Goal: Information Seeking & Learning: Check status

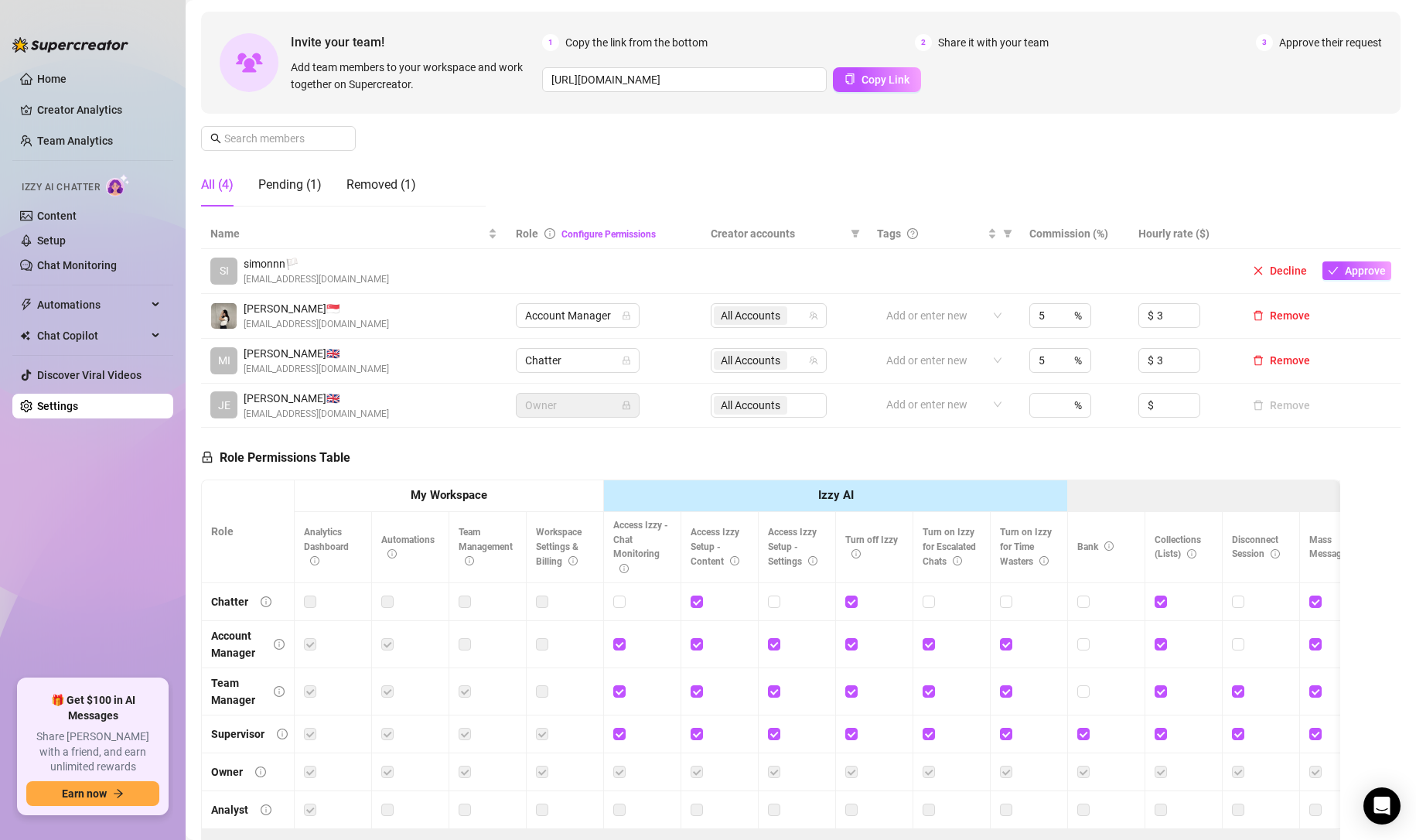
scroll to position [154, 0]
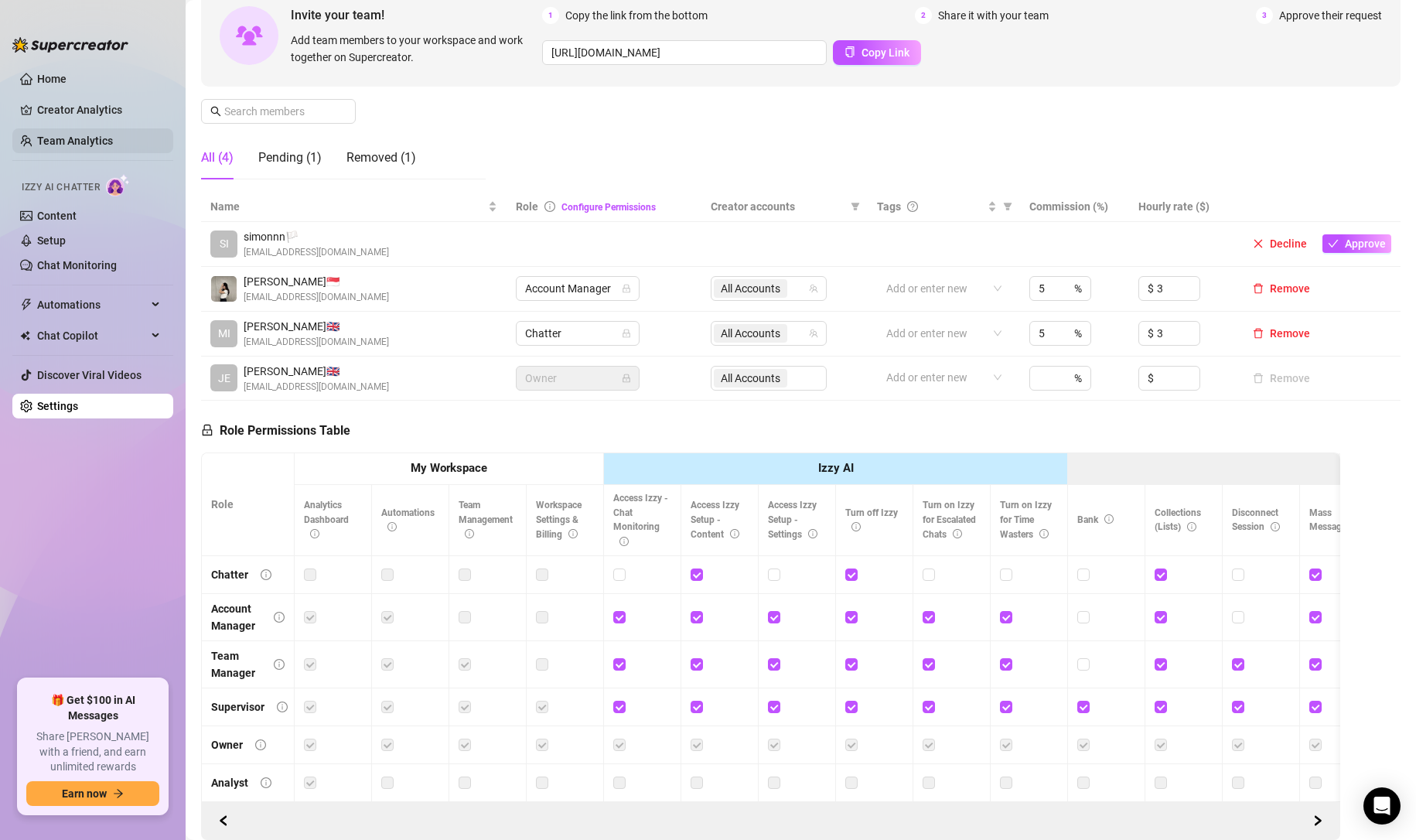
click at [93, 135] on link "Team Analytics" at bounding box center [75, 141] width 76 height 12
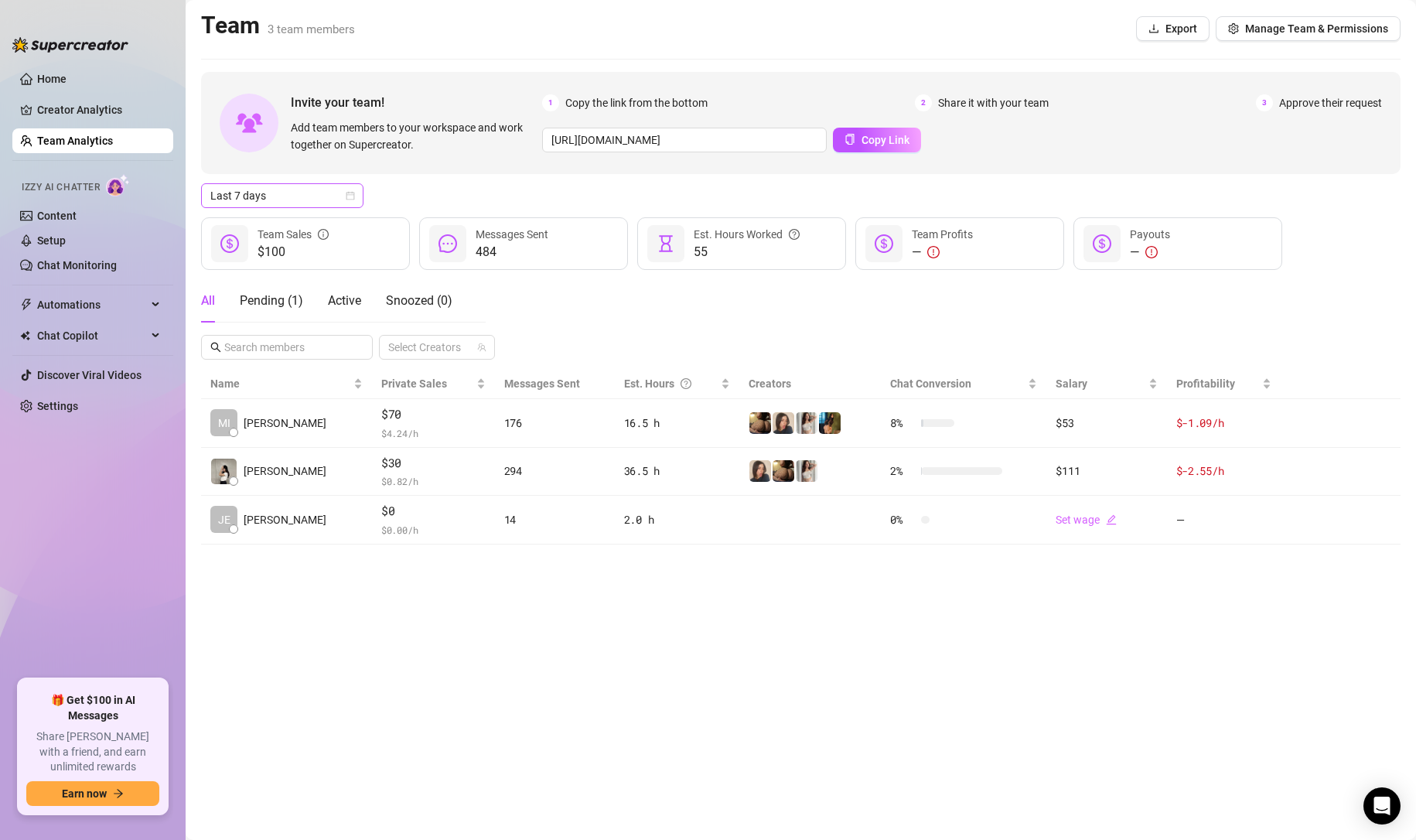
click at [321, 196] on span "Last 7 days" at bounding box center [282, 195] width 144 height 23
click at [311, 221] on div "Last 24 hours" at bounding box center [282, 226] width 137 height 17
click at [116, 117] on link "Creator Analytics" at bounding box center [99, 110] width 124 height 25
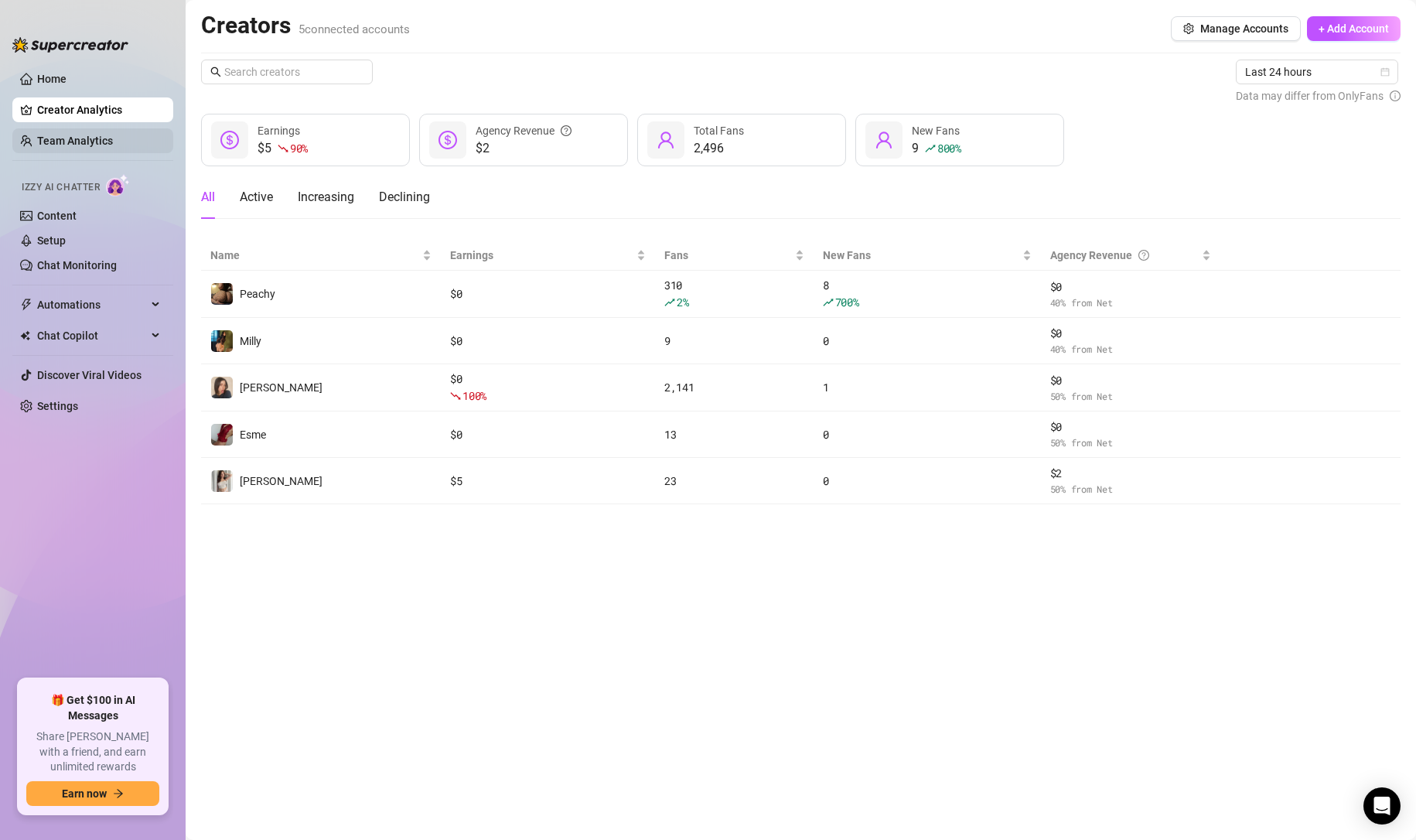
click at [67, 147] on link "Team Analytics" at bounding box center [75, 141] width 76 height 12
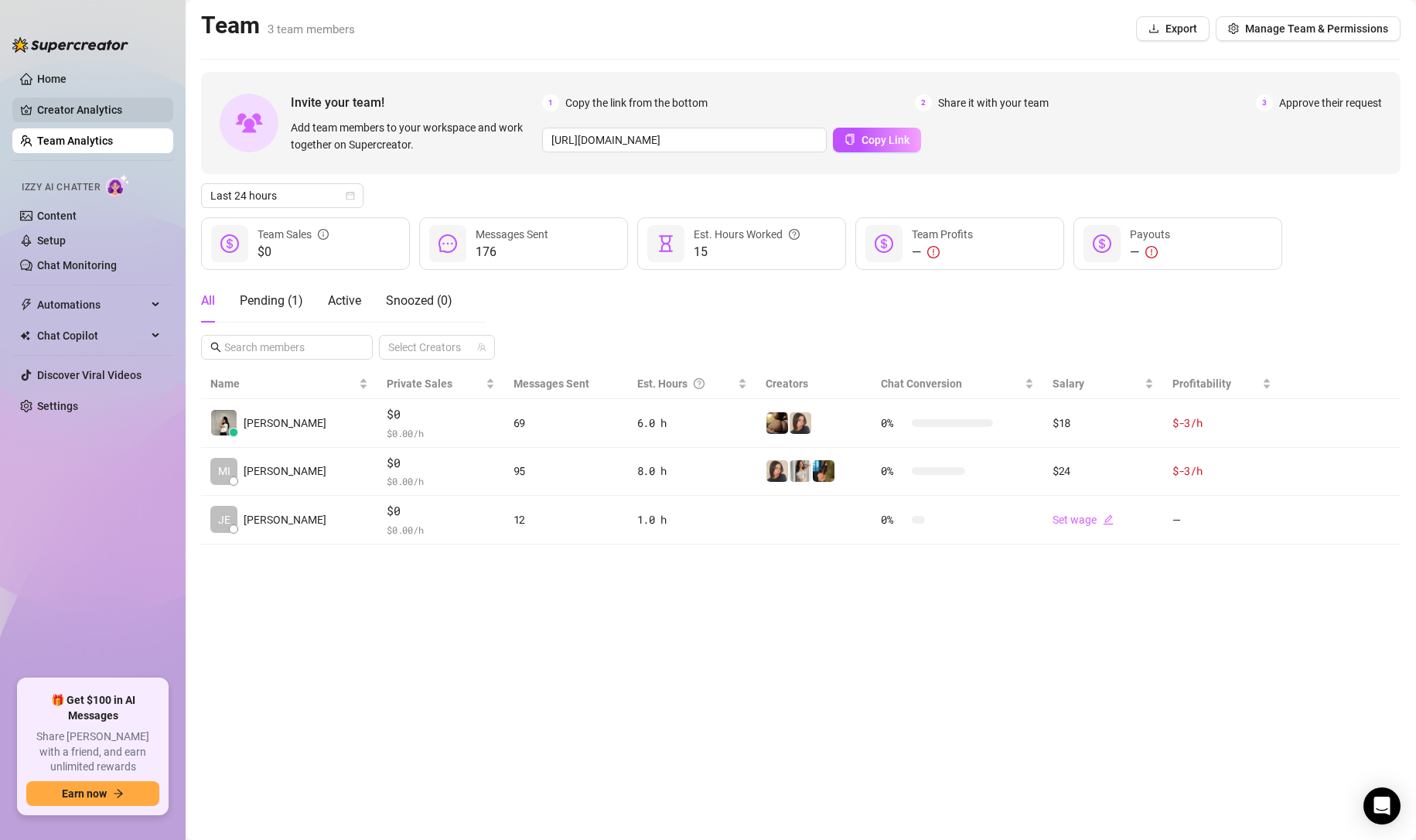
click at [103, 112] on link "Creator Analytics" at bounding box center [99, 110] width 124 height 25
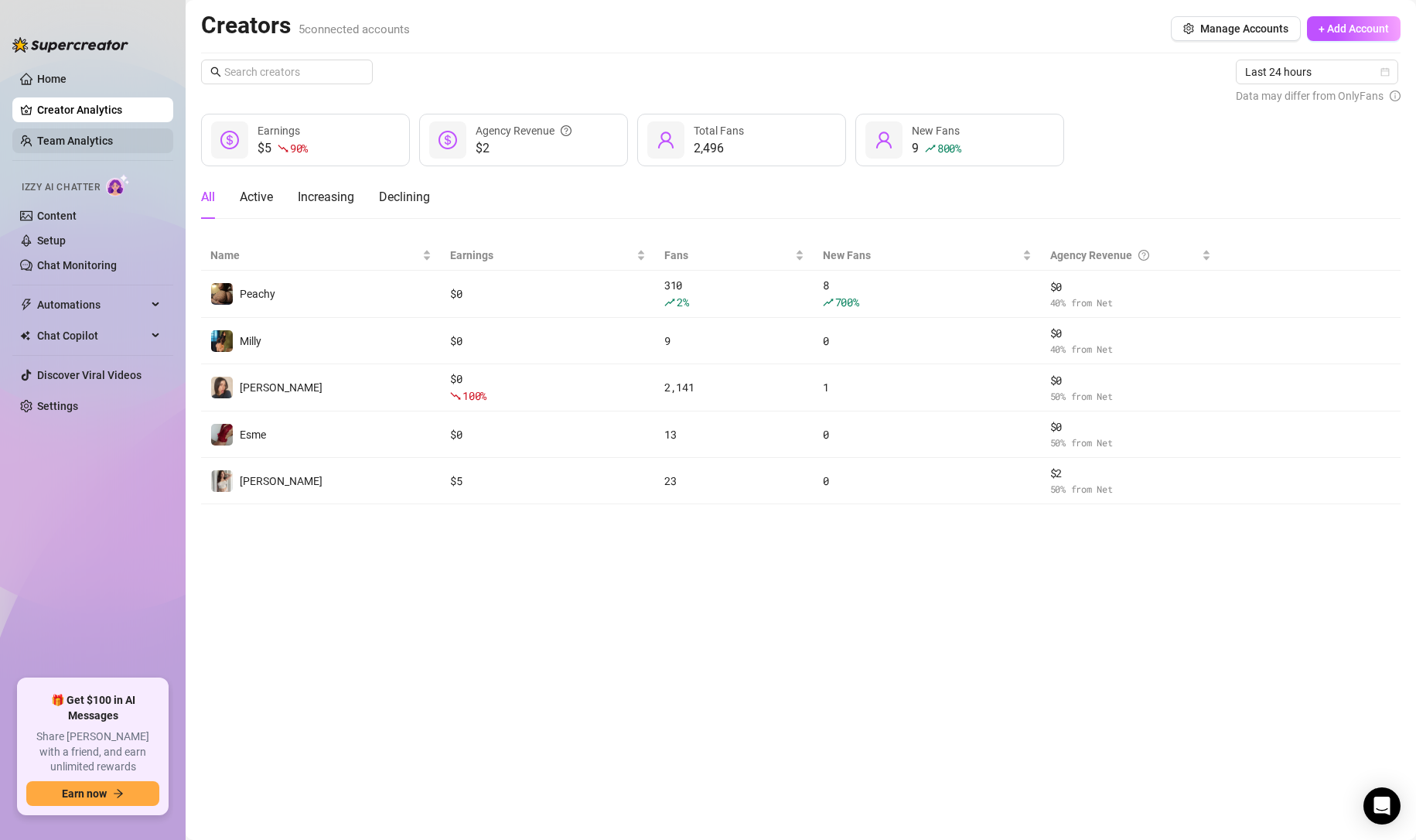
click at [85, 136] on link "Team Analytics" at bounding box center [75, 141] width 76 height 12
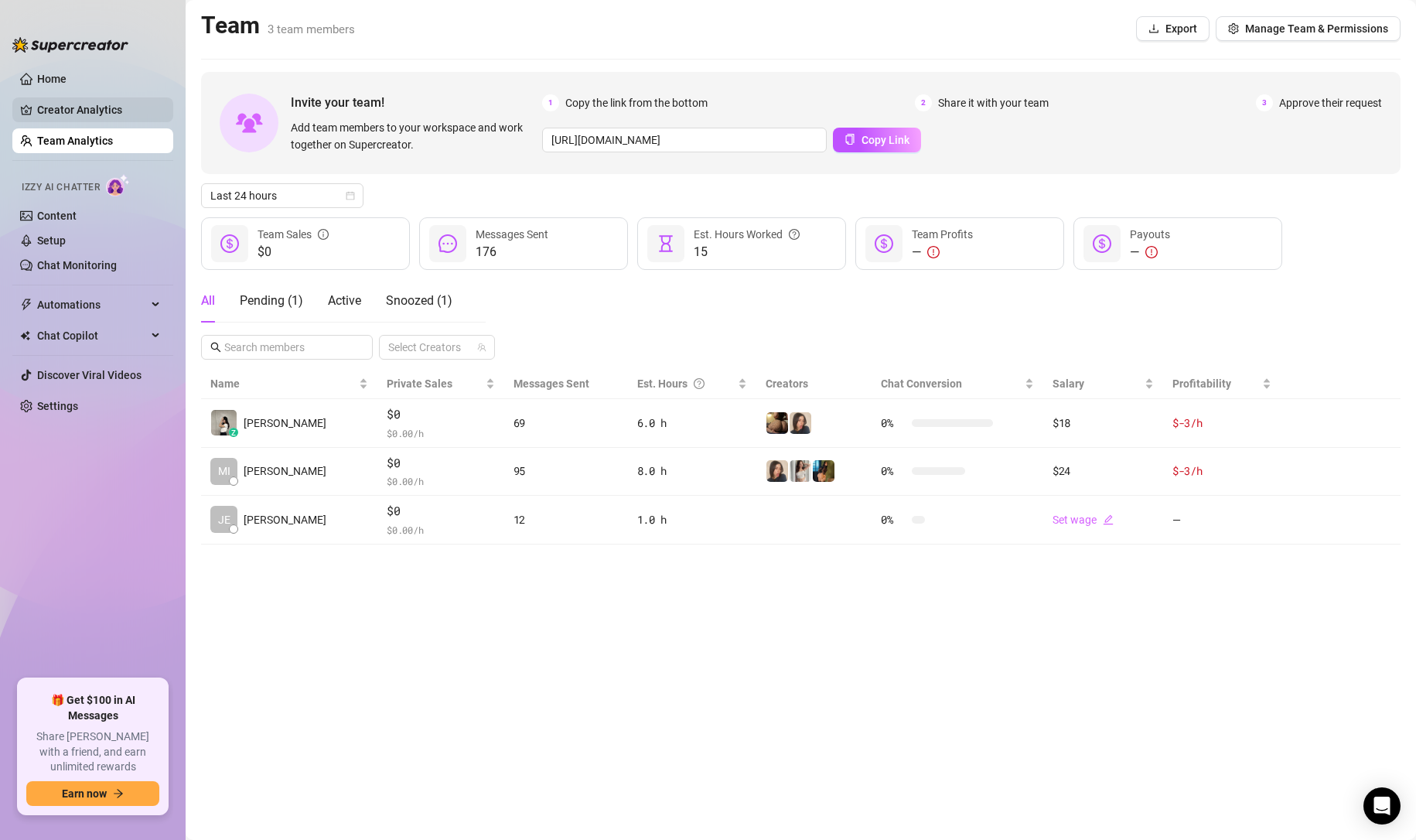
click at [124, 117] on link "Creator Analytics" at bounding box center [99, 110] width 124 height 25
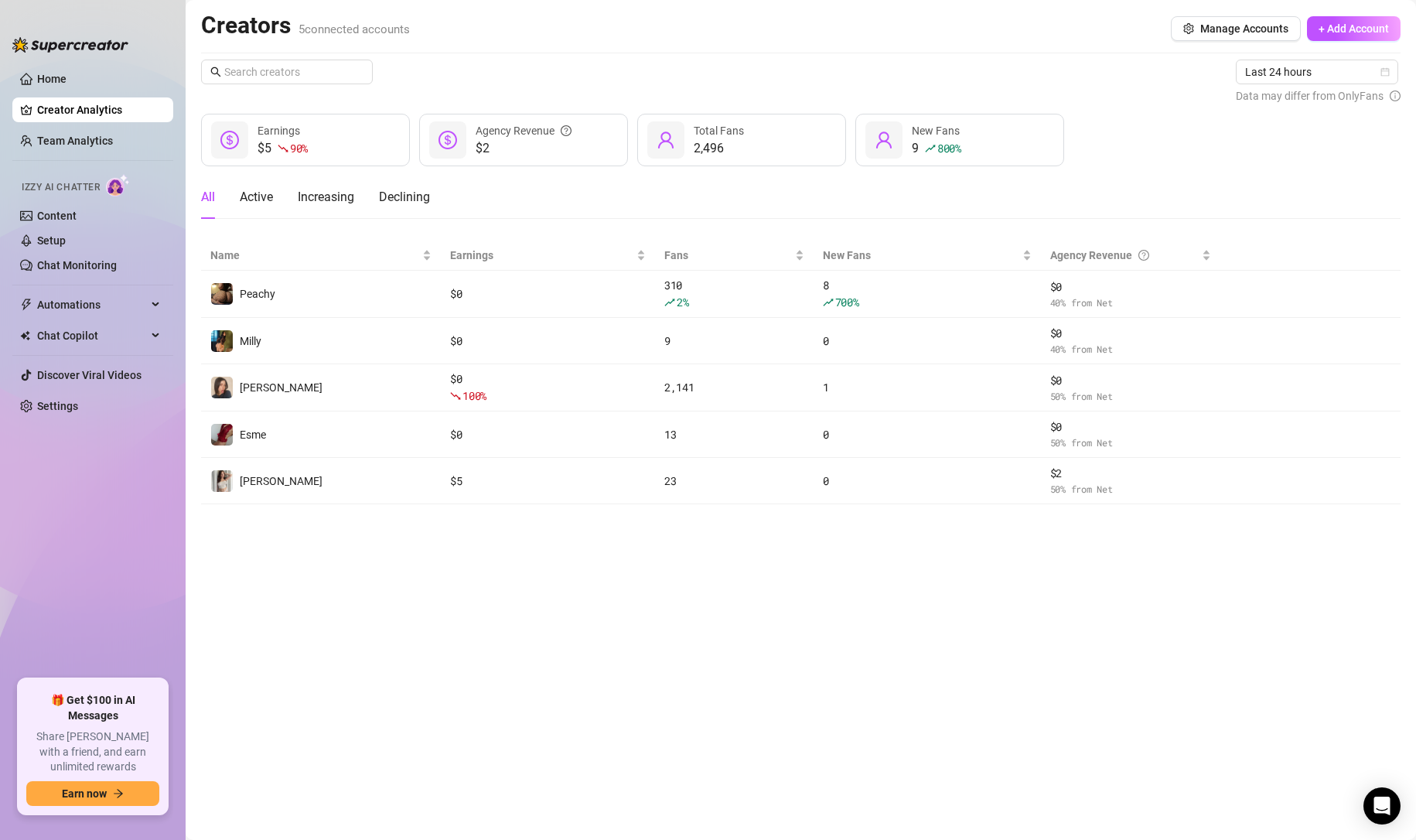
drag, startPoint x: 125, startPoint y: 139, endPoint x: 124, endPoint y: 120, distance: 19.0
click at [113, 139] on link "Team Analytics" at bounding box center [75, 141] width 76 height 12
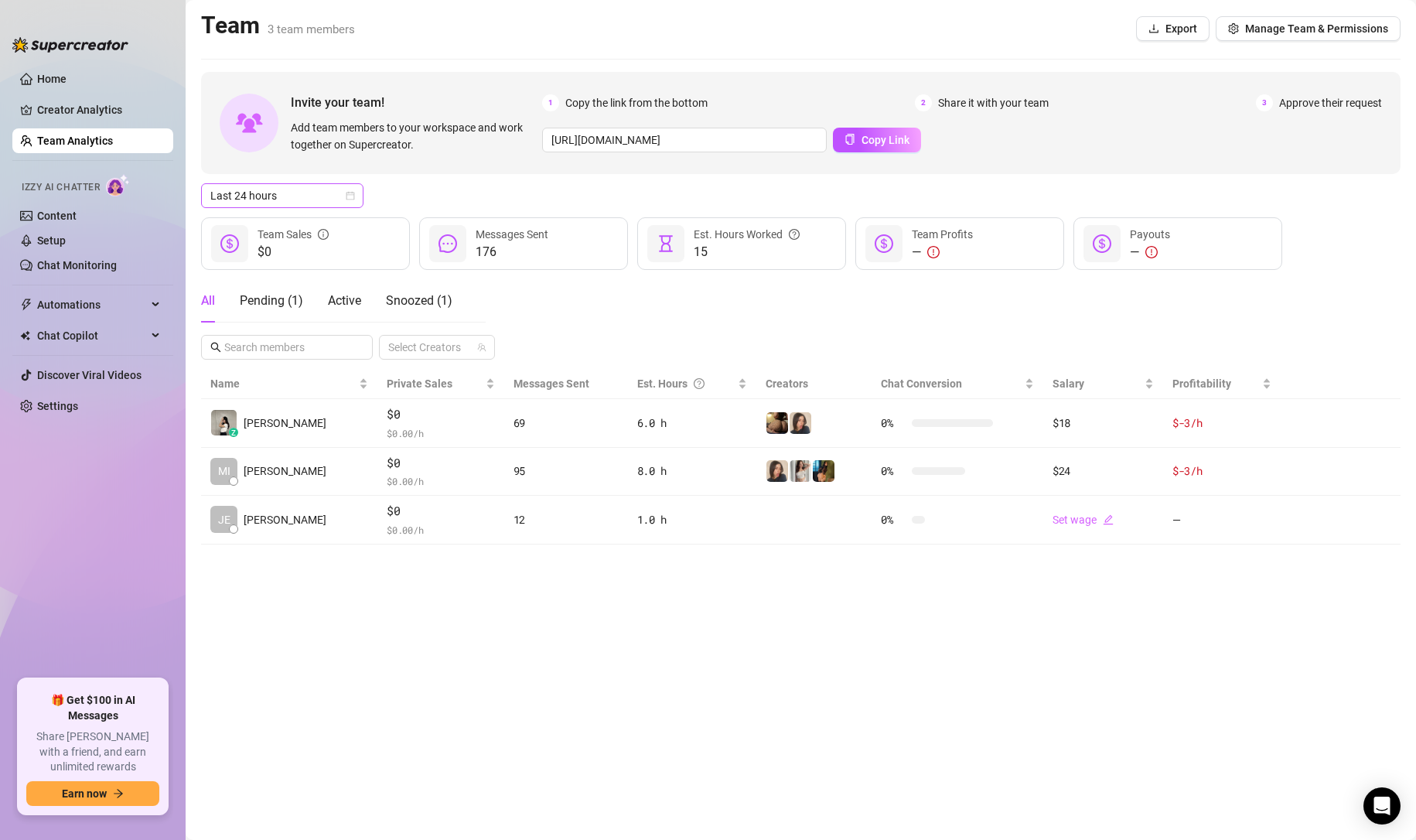
click at [281, 202] on span "Last 24 hours" at bounding box center [282, 195] width 144 height 23
click at [259, 317] on div "Custom date" at bounding box center [282, 325] width 137 height 17
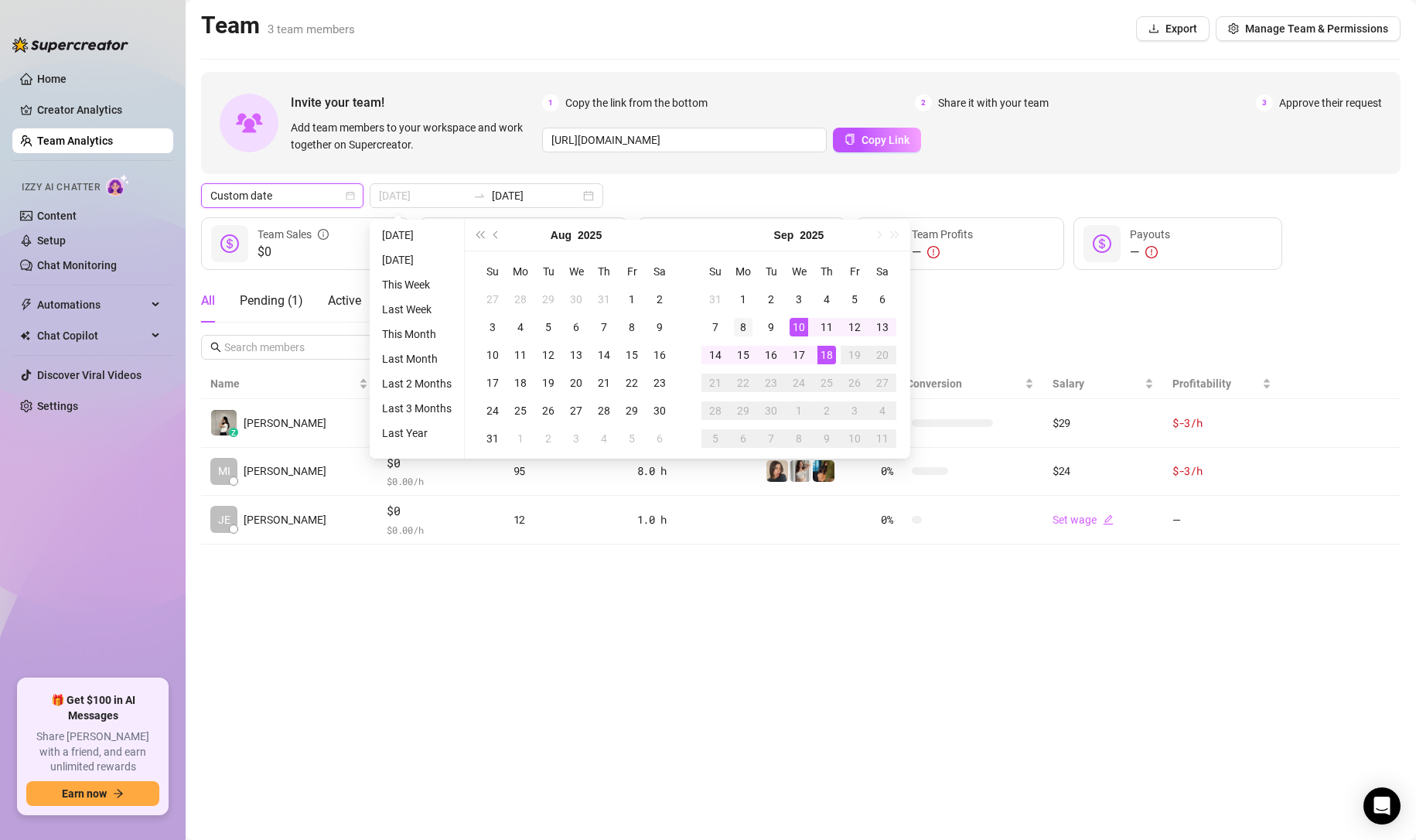
type input "2025-09-08"
click at [745, 325] on div "8" at bounding box center [743, 326] width 19 height 19
type input "2025-09-18"
click at [1017, 332] on div "All Pending ( 1 ) Active Snoozed ( 1 ) Select Creators" at bounding box center [800, 319] width 1199 height 80
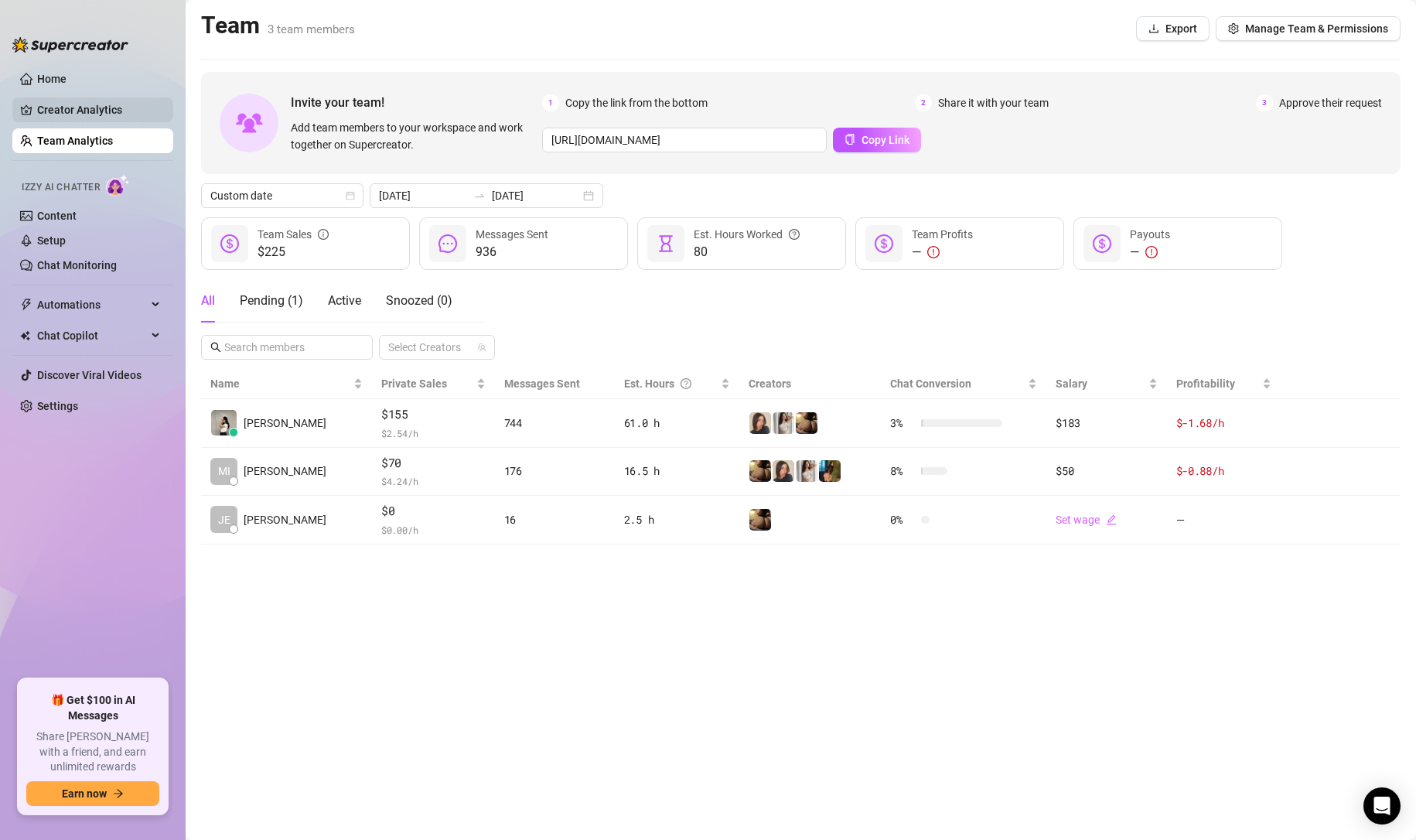
click at [124, 111] on link "Creator Analytics" at bounding box center [99, 110] width 124 height 25
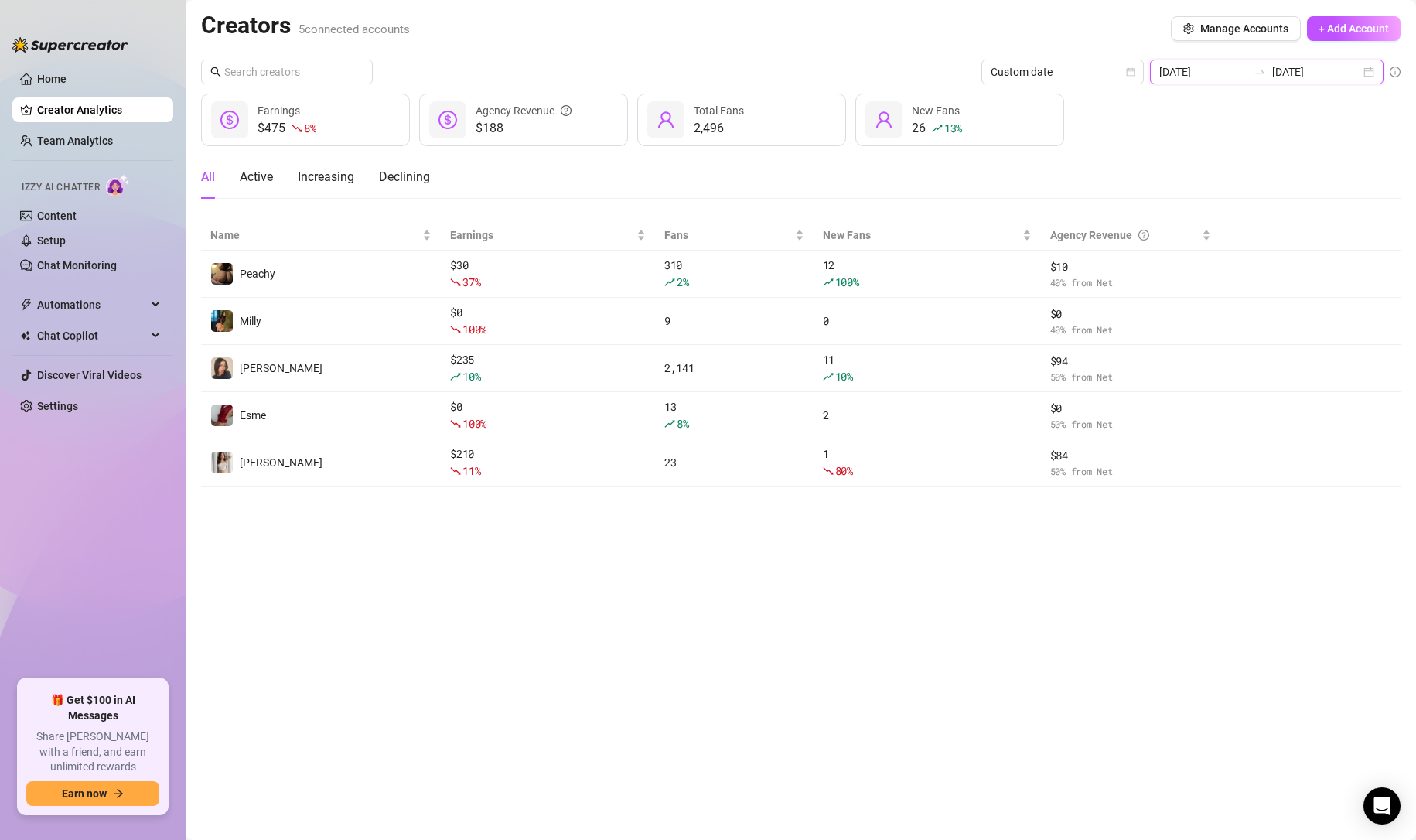
click at [1297, 76] on input "2025-09-18" at bounding box center [1315, 71] width 88 height 17
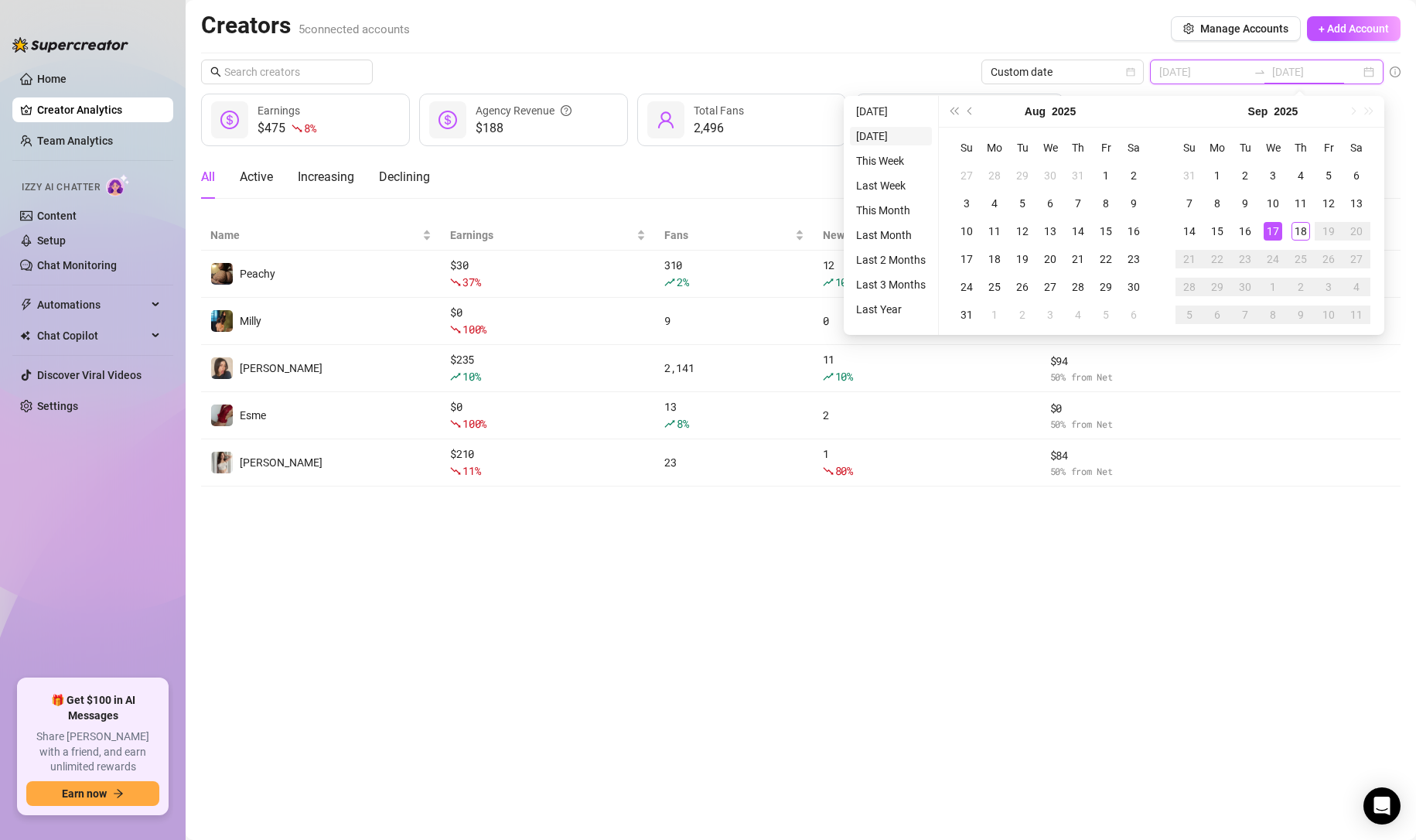
type input "2025-09-17"
type input "2025-09-18"
type input "2025-09-17"
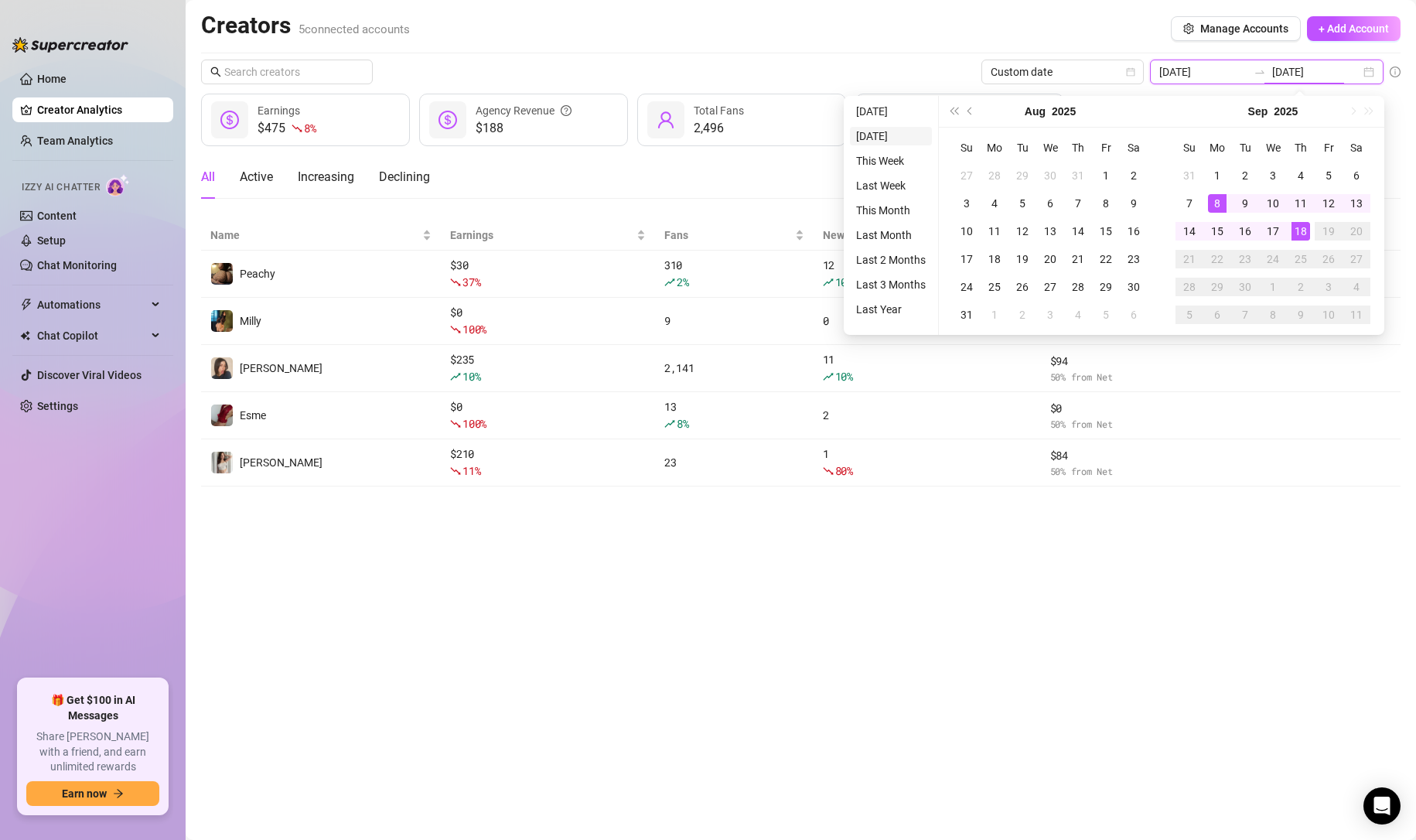
type input "2025-09-17"
type input "2025-09-08"
type input "2025-09-18"
type input "2025-09-17"
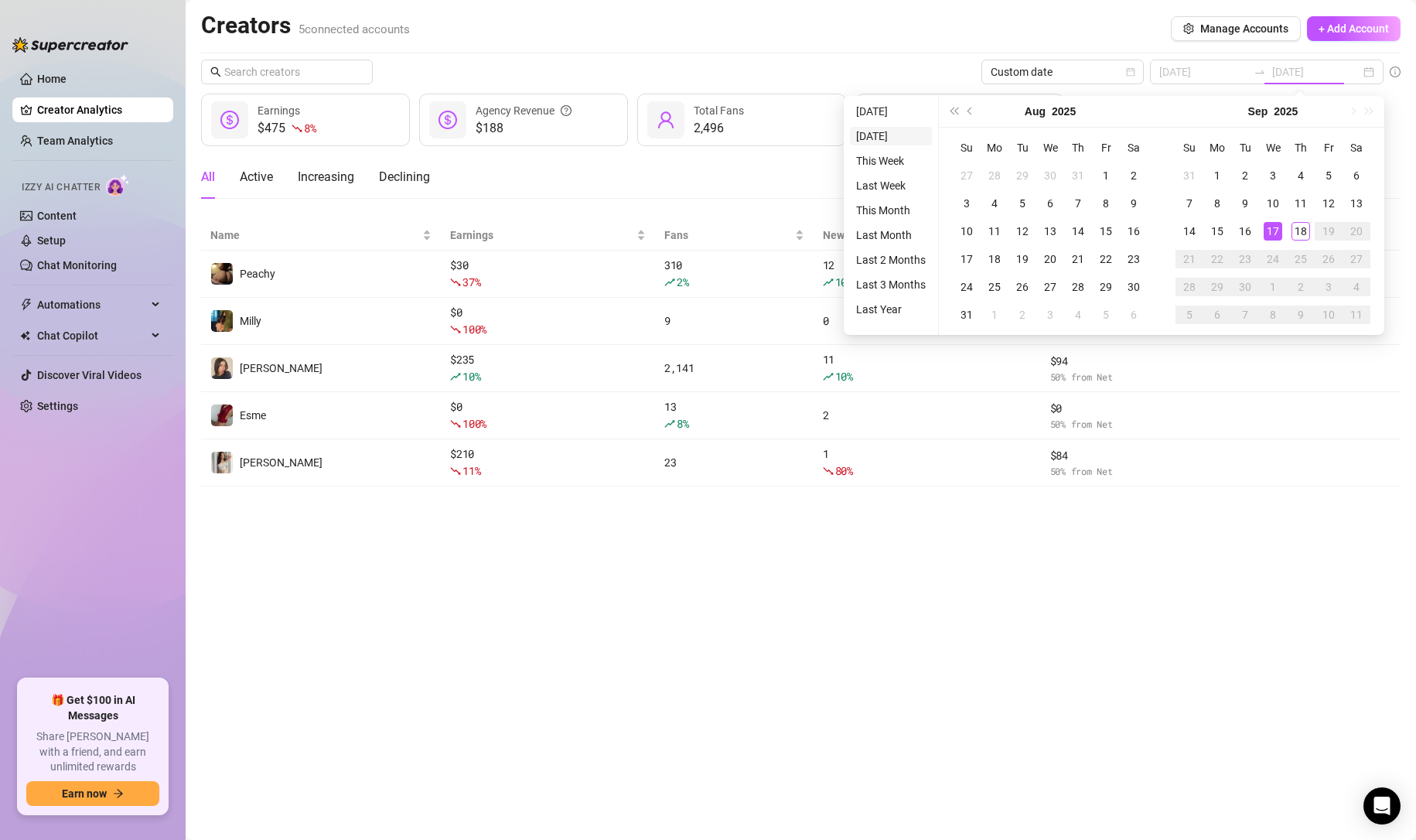
click at [869, 129] on li "Yesterday" at bounding box center [891, 136] width 82 height 19
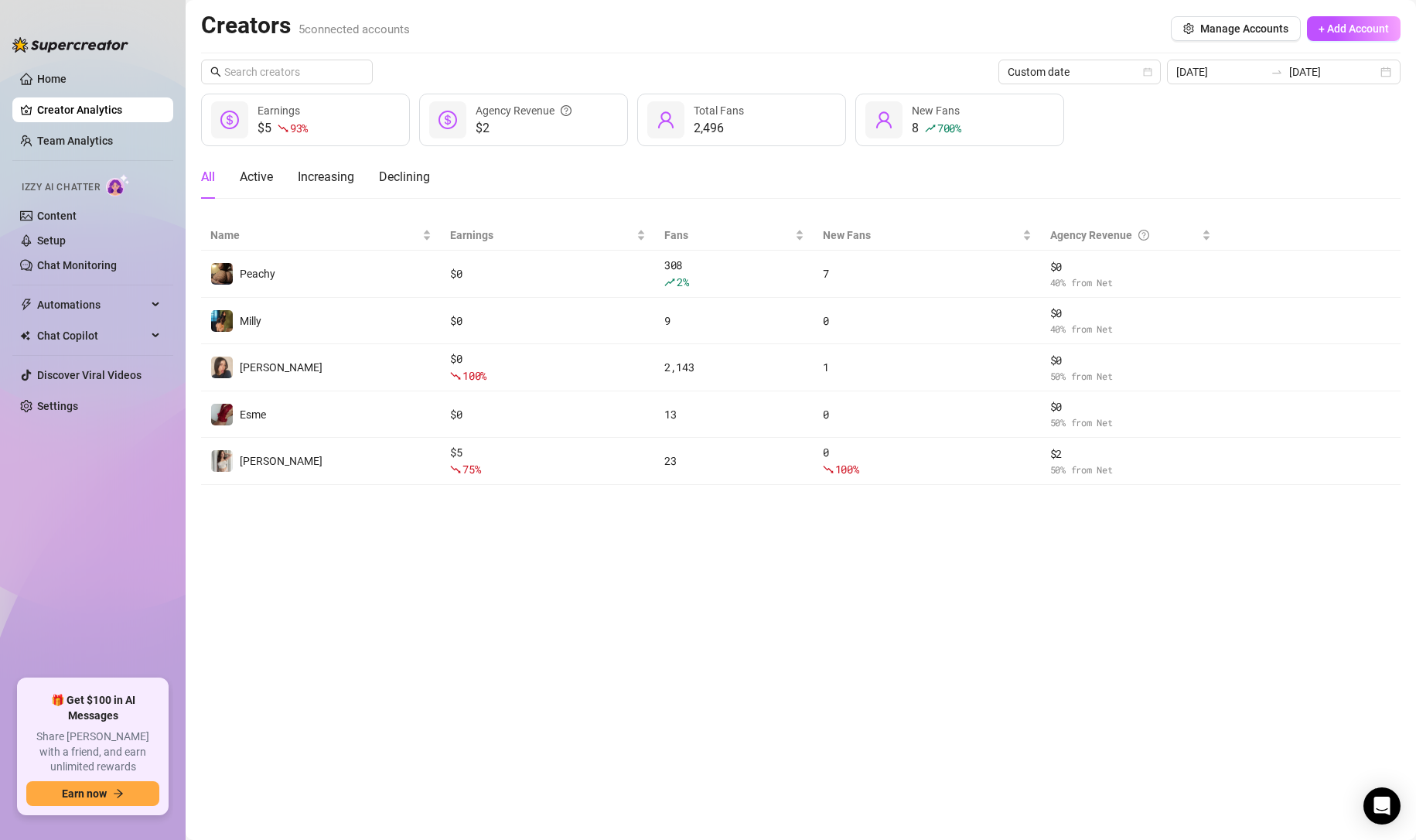
click at [1083, 54] on div "Creators 5 connected accounts Manage Accounts + Add Account Custom date 2025-09…" at bounding box center [800, 248] width 1199 height 474
click at [1082, 60] on div "Custom date" at bounding box center [1079, 72] width 162 height 25
click at [1061, 101] on div "Last 24 hours" at bounding box center [1096, 103] width 137 height 17
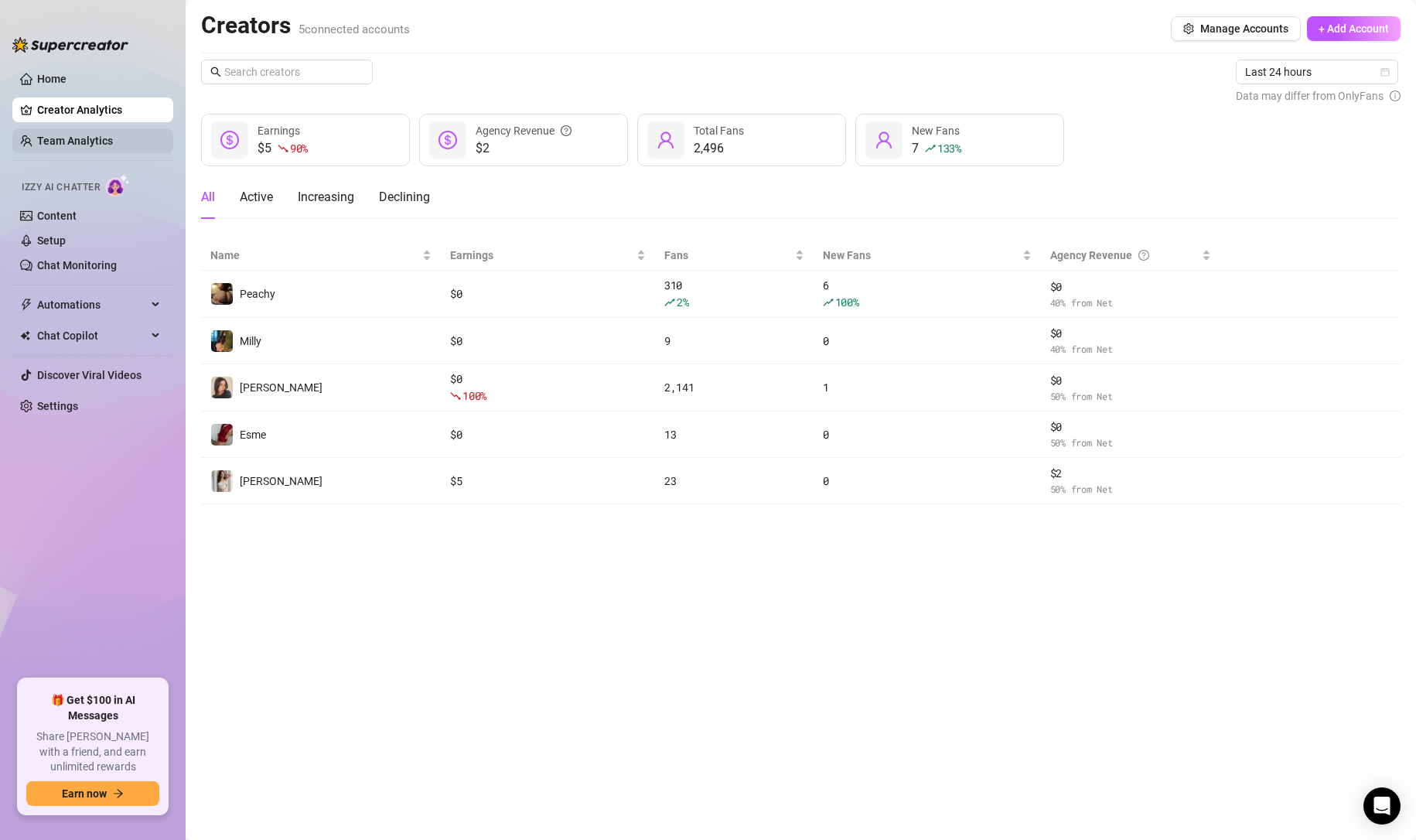
click at [98, 139] on link "Team Analytics" at bounding box center [75, 141] width 76 height 12
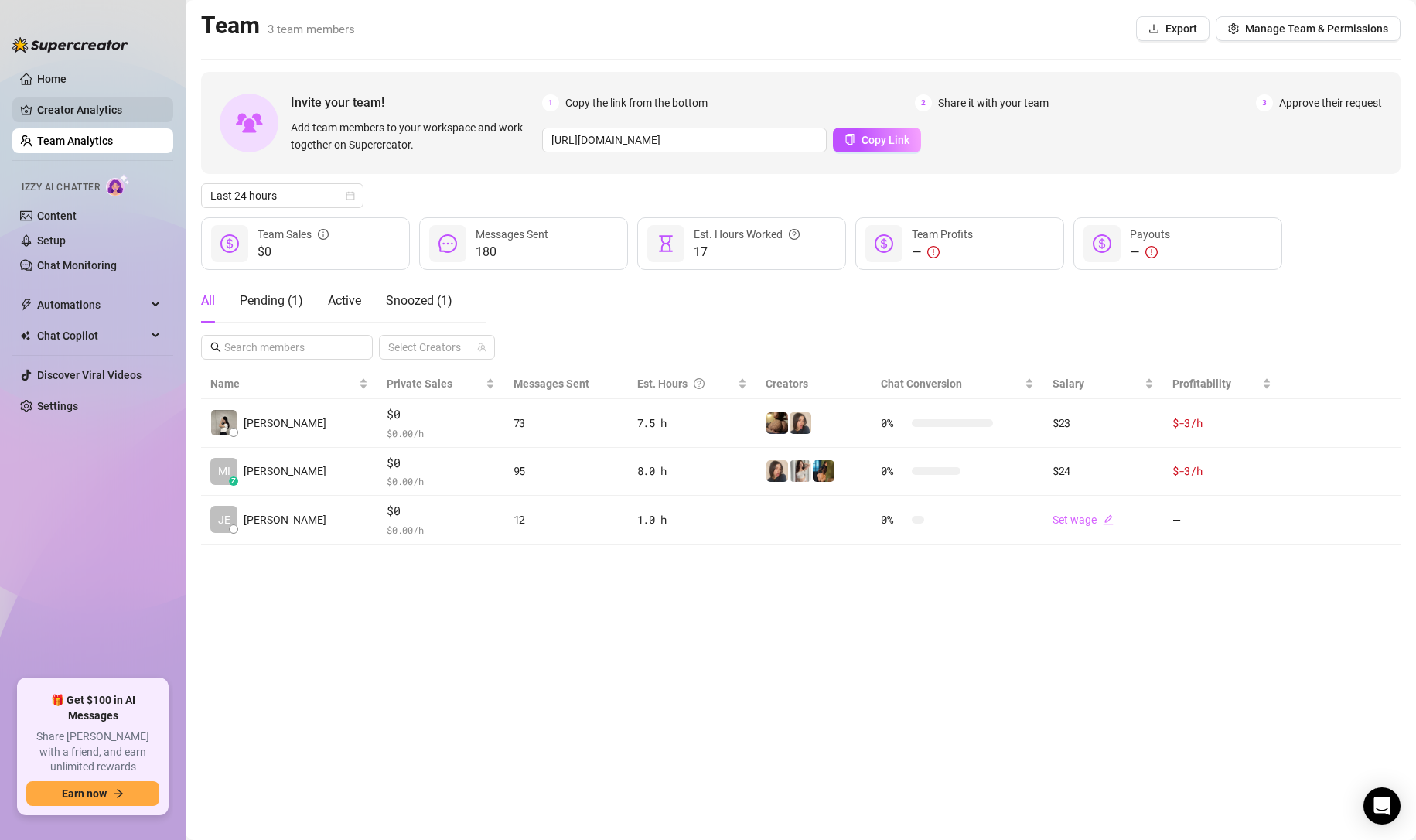
click at [99, 119] on link "Creator Analytics" at bounding box center [99, 110] width 124 height 25
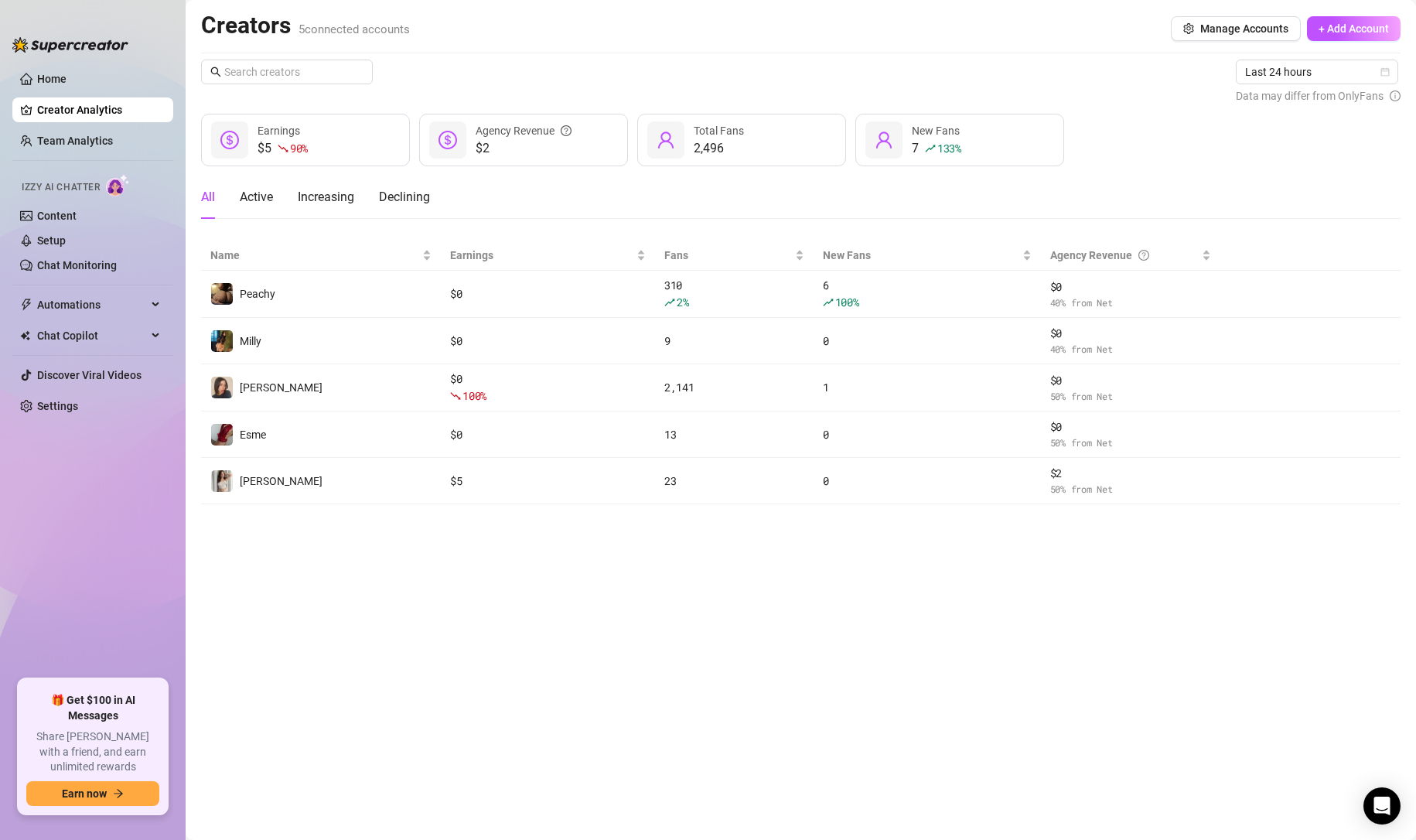
click at [86, 111] on link "Creator Analytics" at bounding box center [99, 110] width 124 height 25
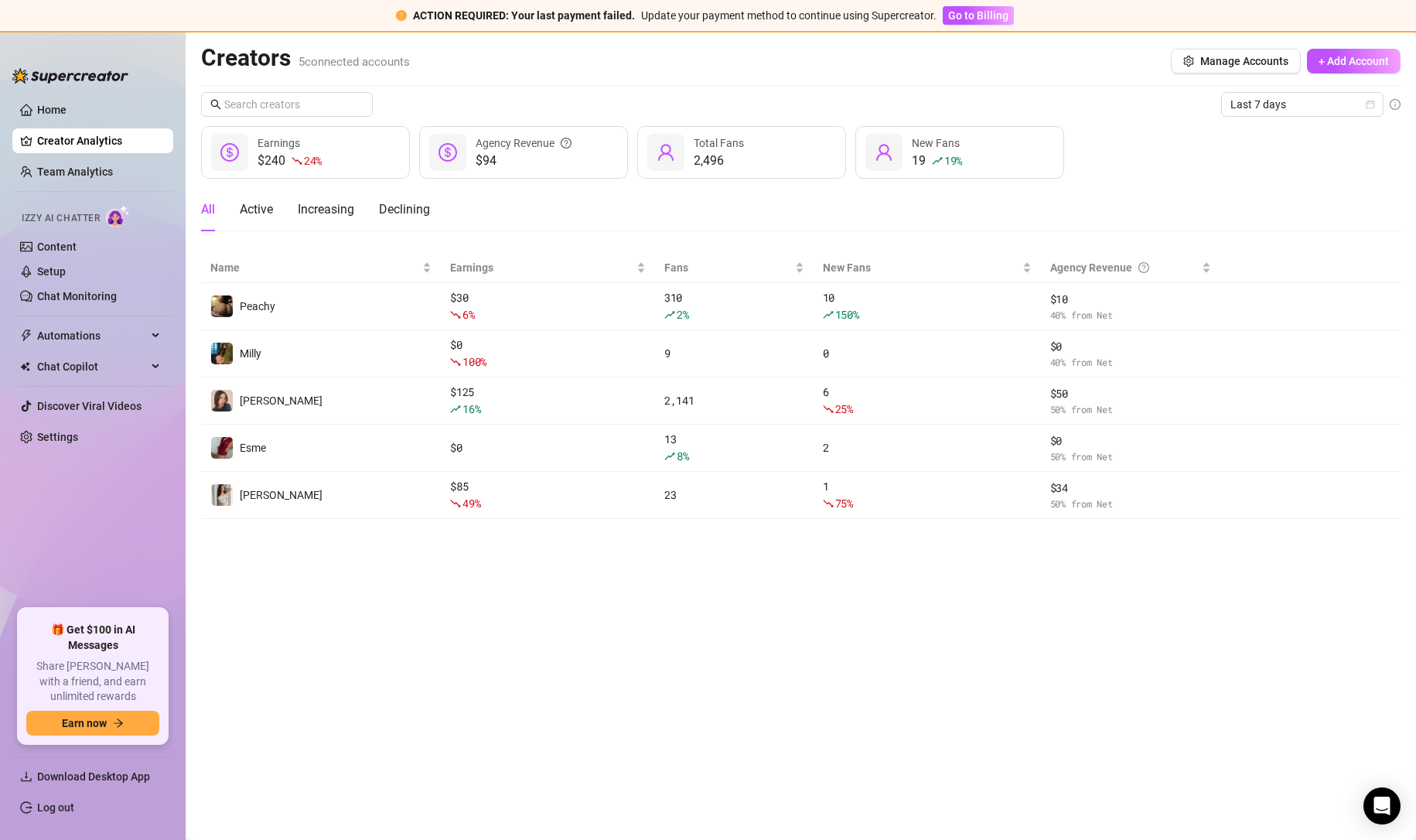
click at [1278, 118] on div "Last 7 days $240 24 % Earnings $94 Agency Revenue 2,496 Total Fans 19 19 % New …" at bounding box center [800, 305] width 1199 height 427
click at [1292, 109] on span "Last 7 days" at bounding box center [1302, 104] width 144 height 23
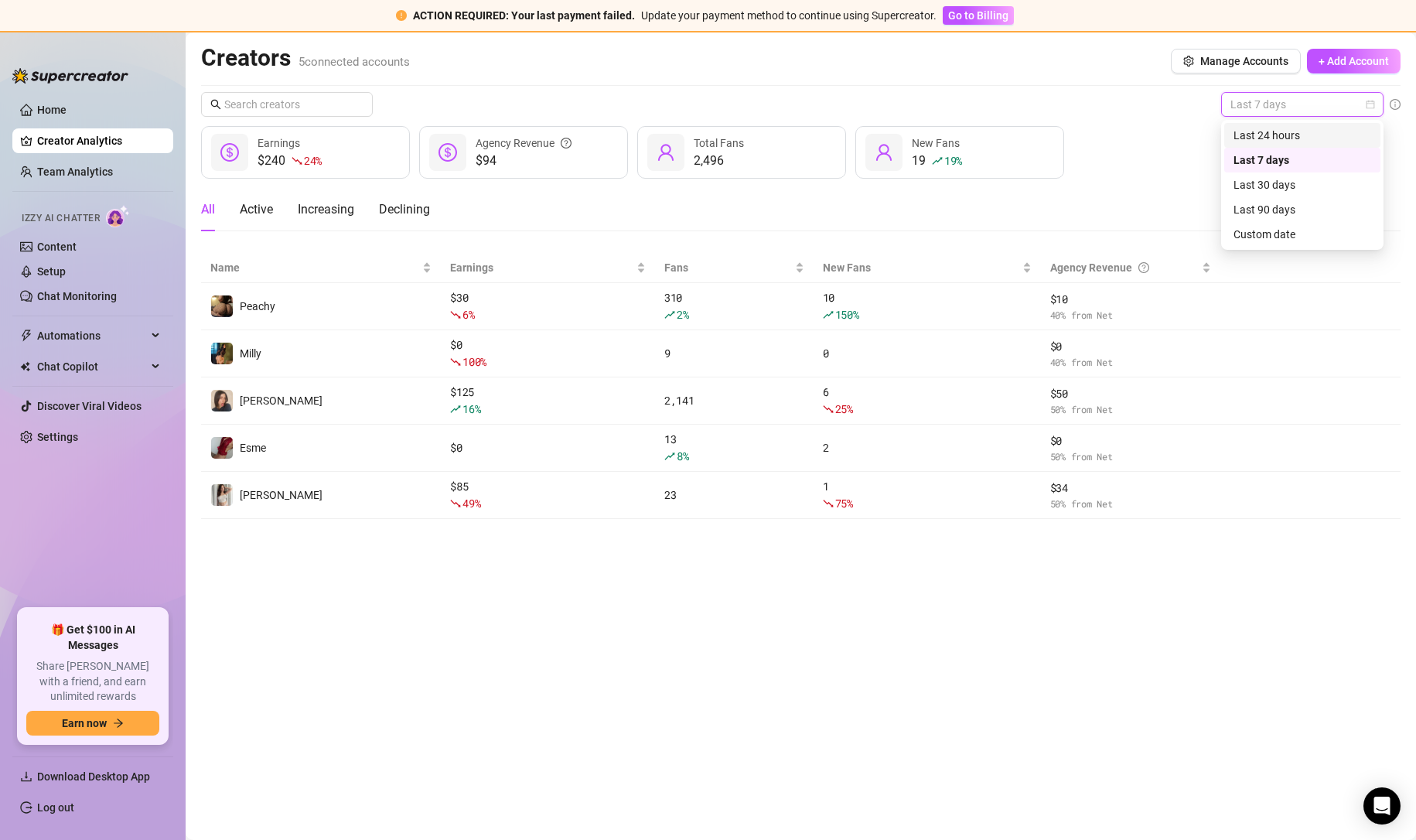
click at [1289, 124] on div "Last 24 hours" at bounding box center [1302, 136] width 156 height 25
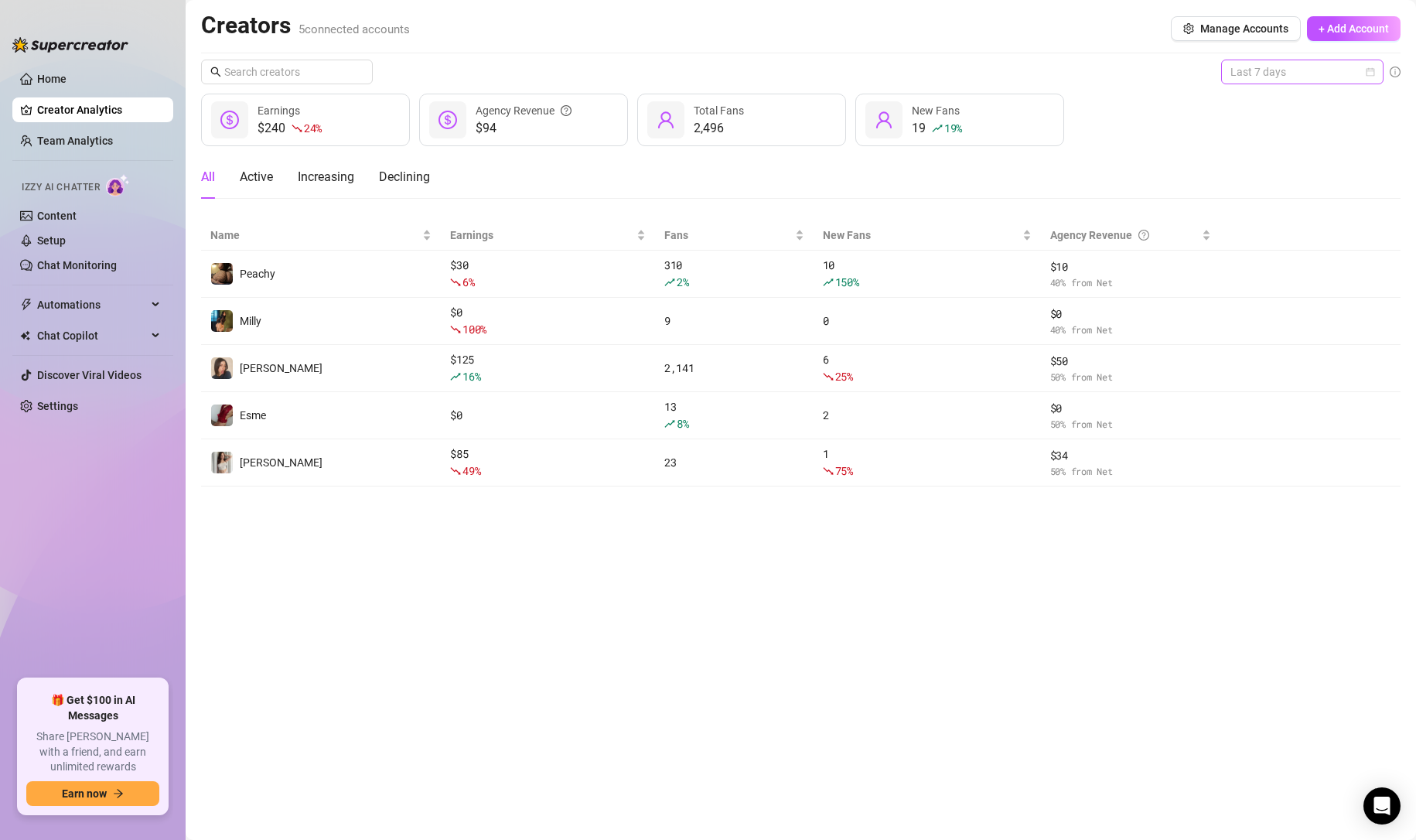
click at [1286, 76] on span "Last 7 days" at bounding box center [1302, 72] width 144 height 23
click at [1290, 94] on div "Last 24 hours" at bounding box center [1302, 103] width 156 height 25
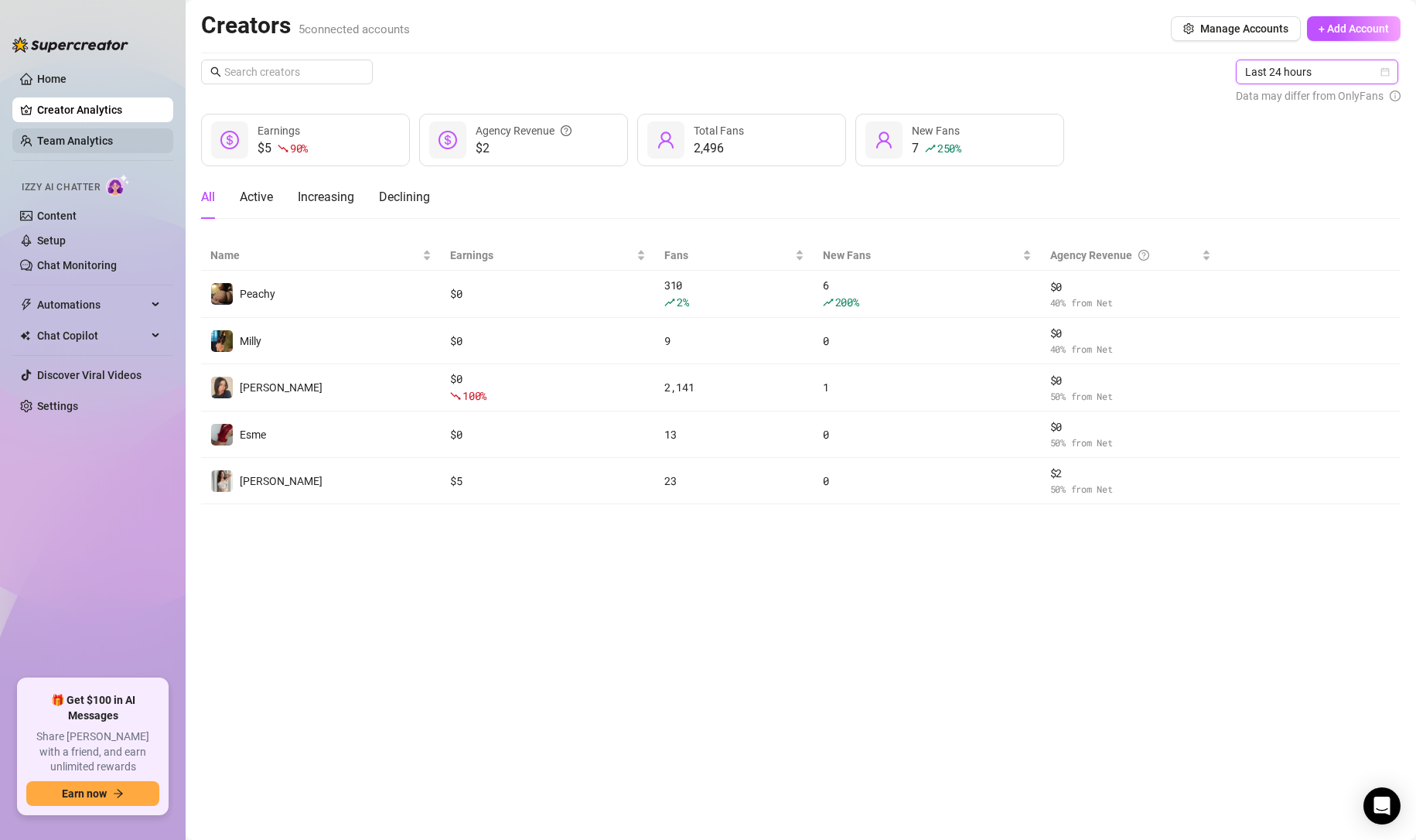
click at [110, 144] on link "Team Analytics" at bounding box center [75, 141] width 76 height 12
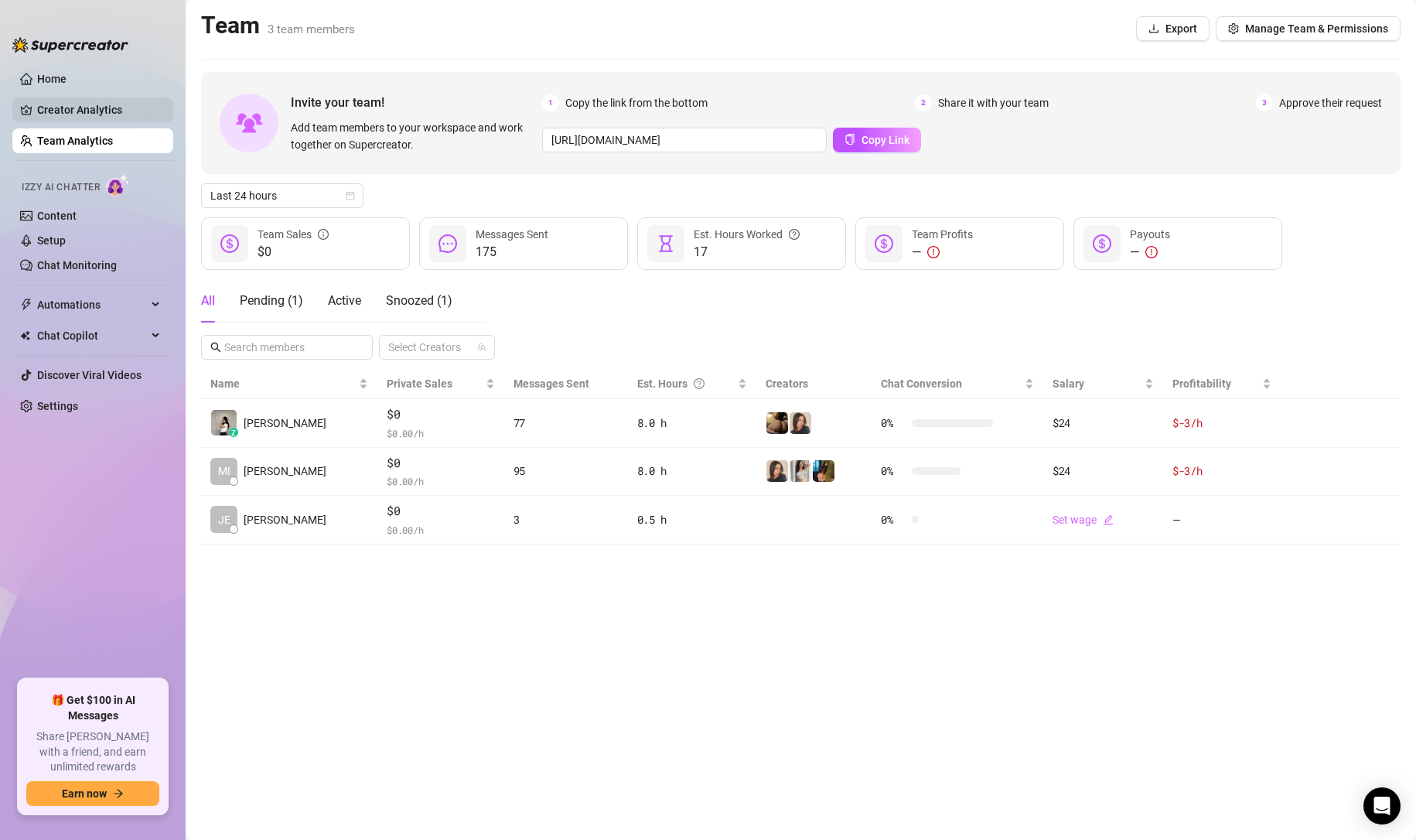
click at [119, 119] on link "Creator Analytics" at bounding box center [99, 110] width 124 height 25
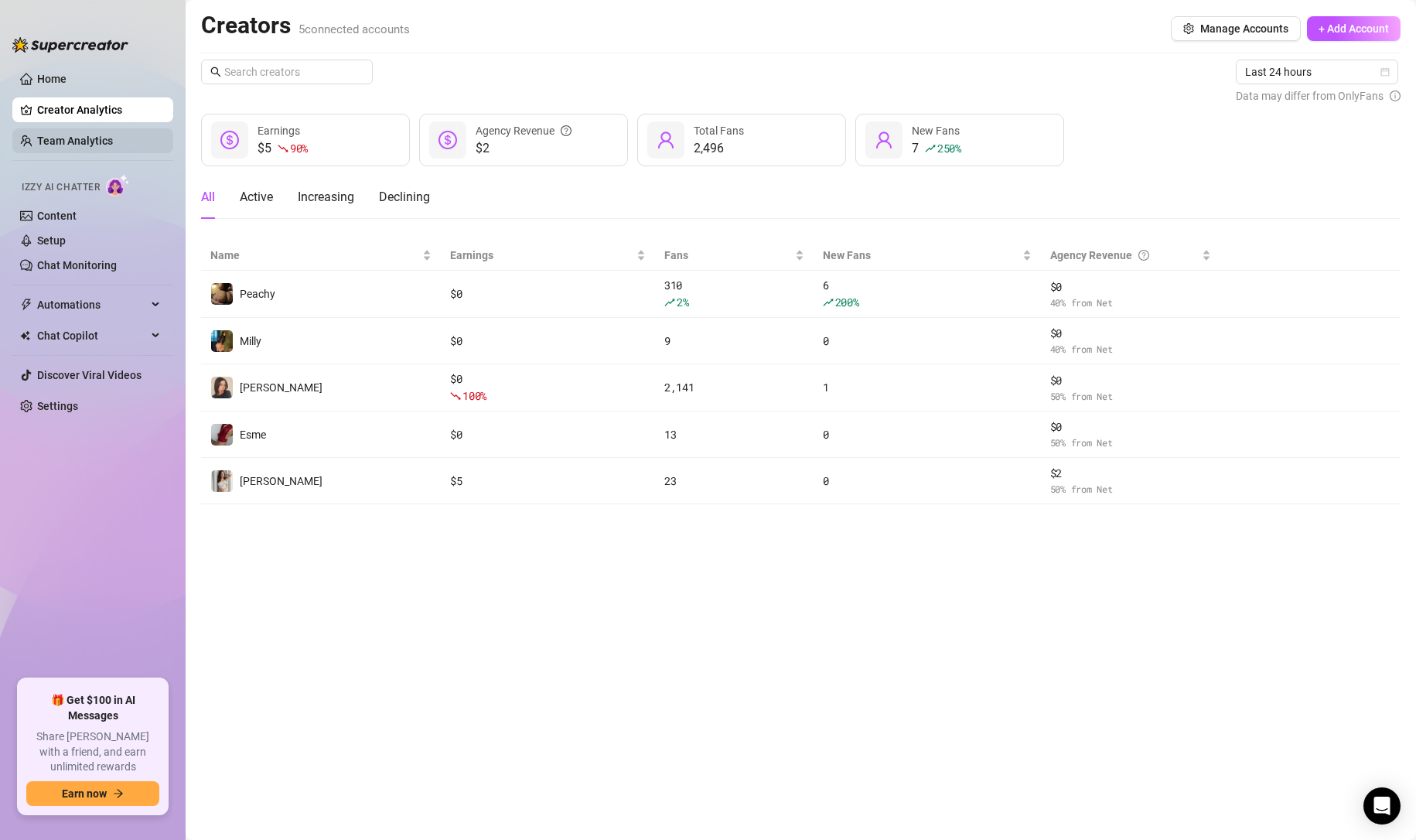
click at [54, 136] on link "Team Analytics" at bounding box center [75, 141] width 76 height 12
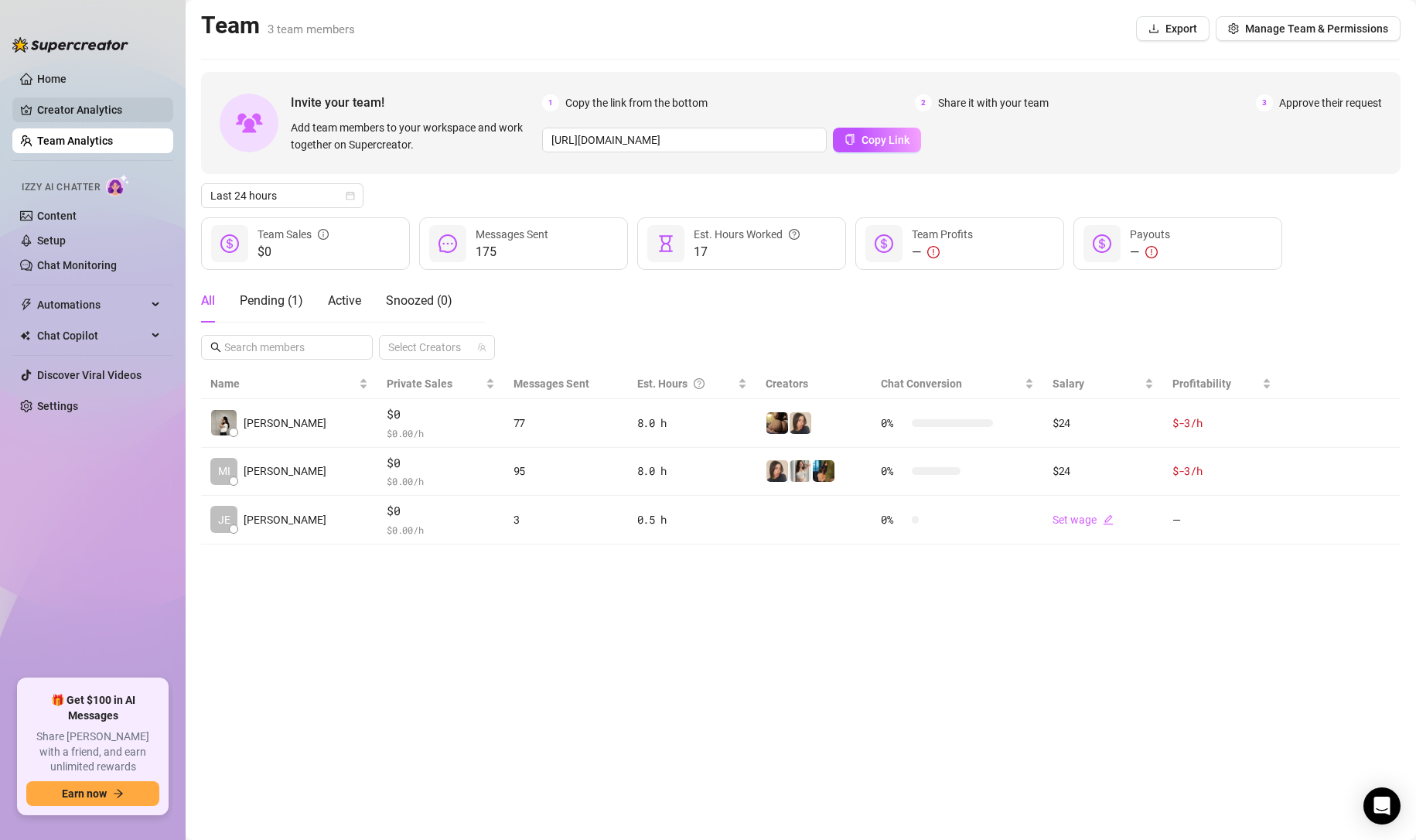
click at [87, 106] on link "Creator Analytics" at bounding box center [99, 110] width 124 height 25
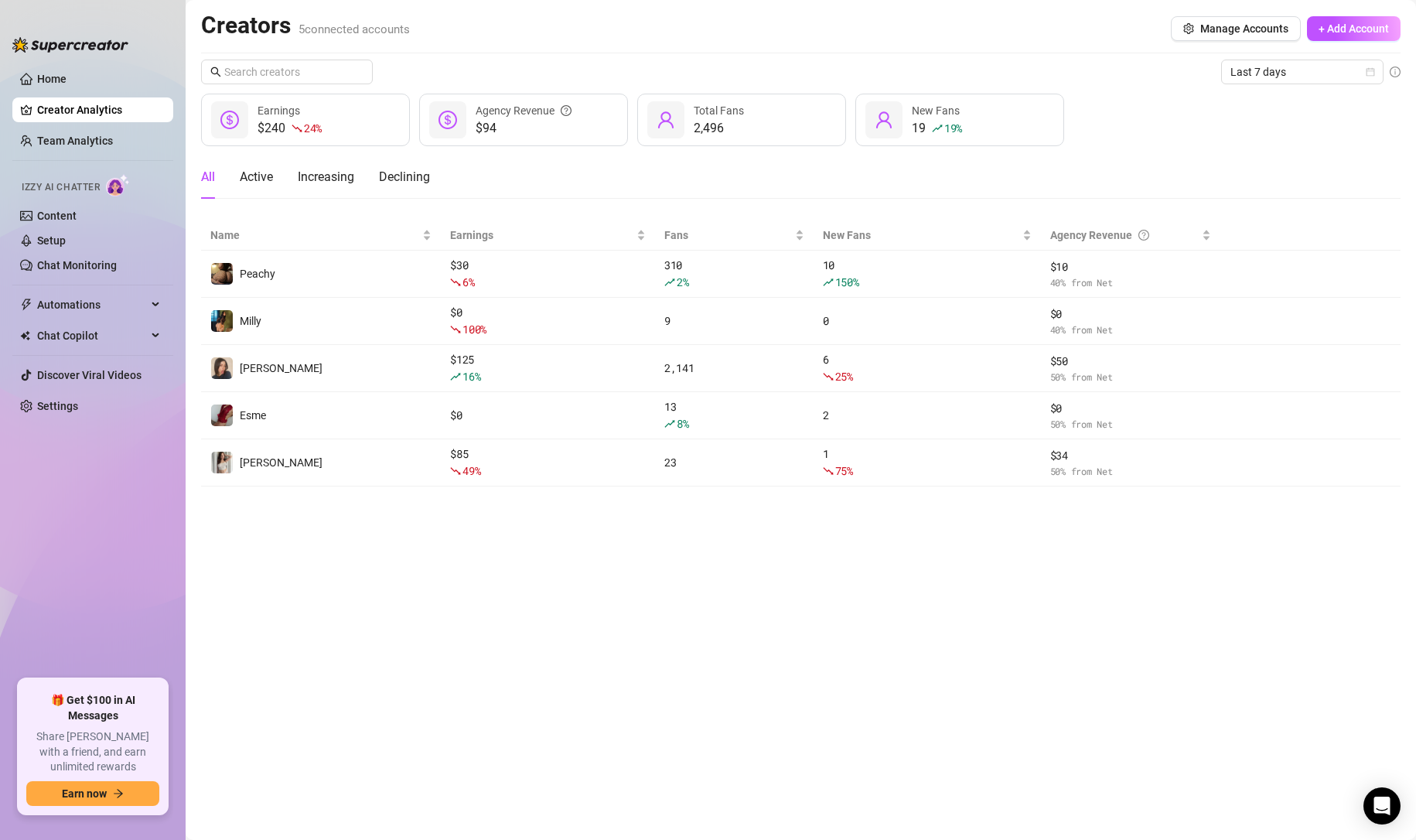
drag, startPoint x: 65, startPoint y: 129, endPoint x: 4, endPoint y: 150, distance: 64.5
click at [65, 135] on link "Team Analytics" at bounding box center [75, 141] width 76 height 12
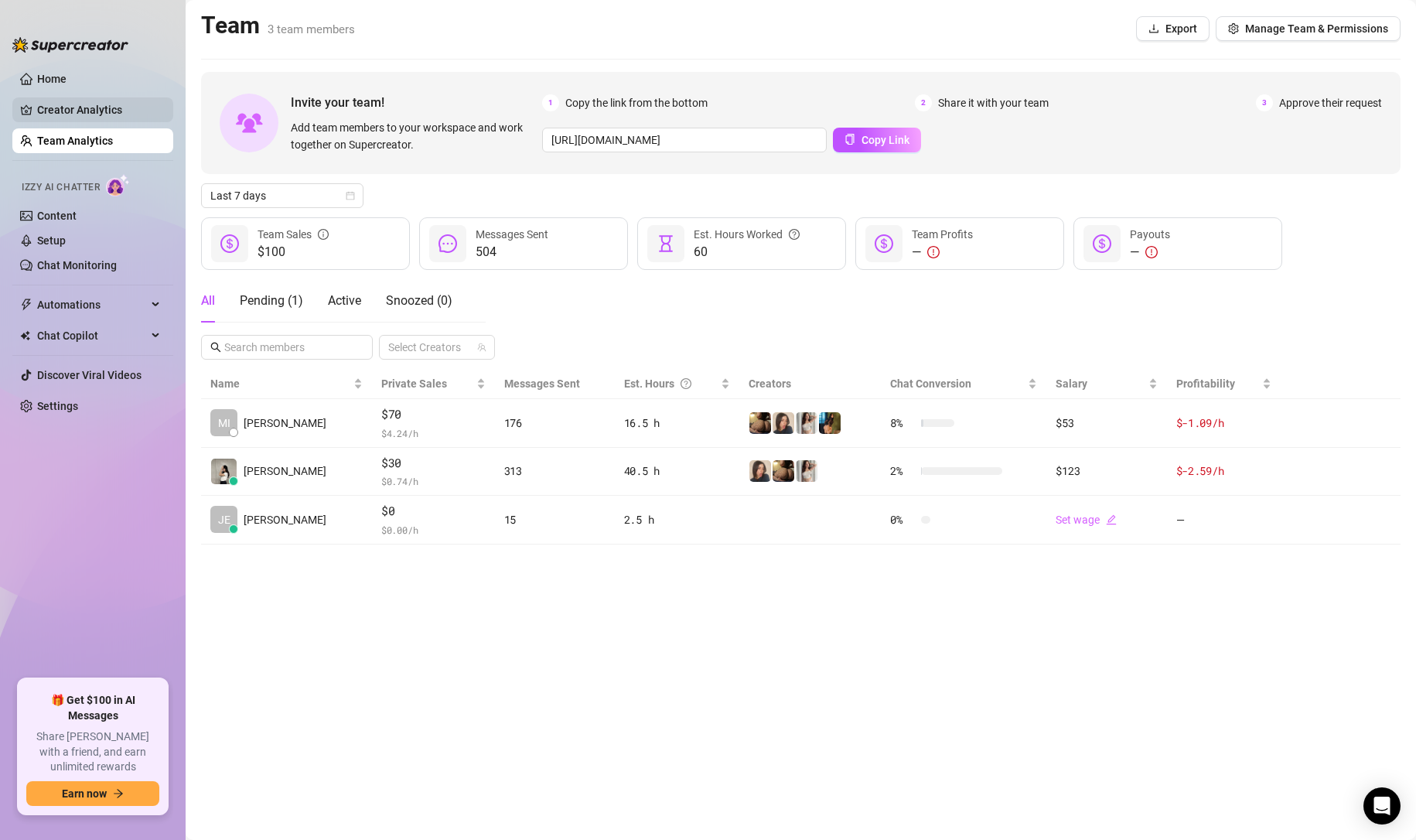
click at [98, 112] on link "Creator Analytics" at bounding box center [99, 110] width 124 height 25
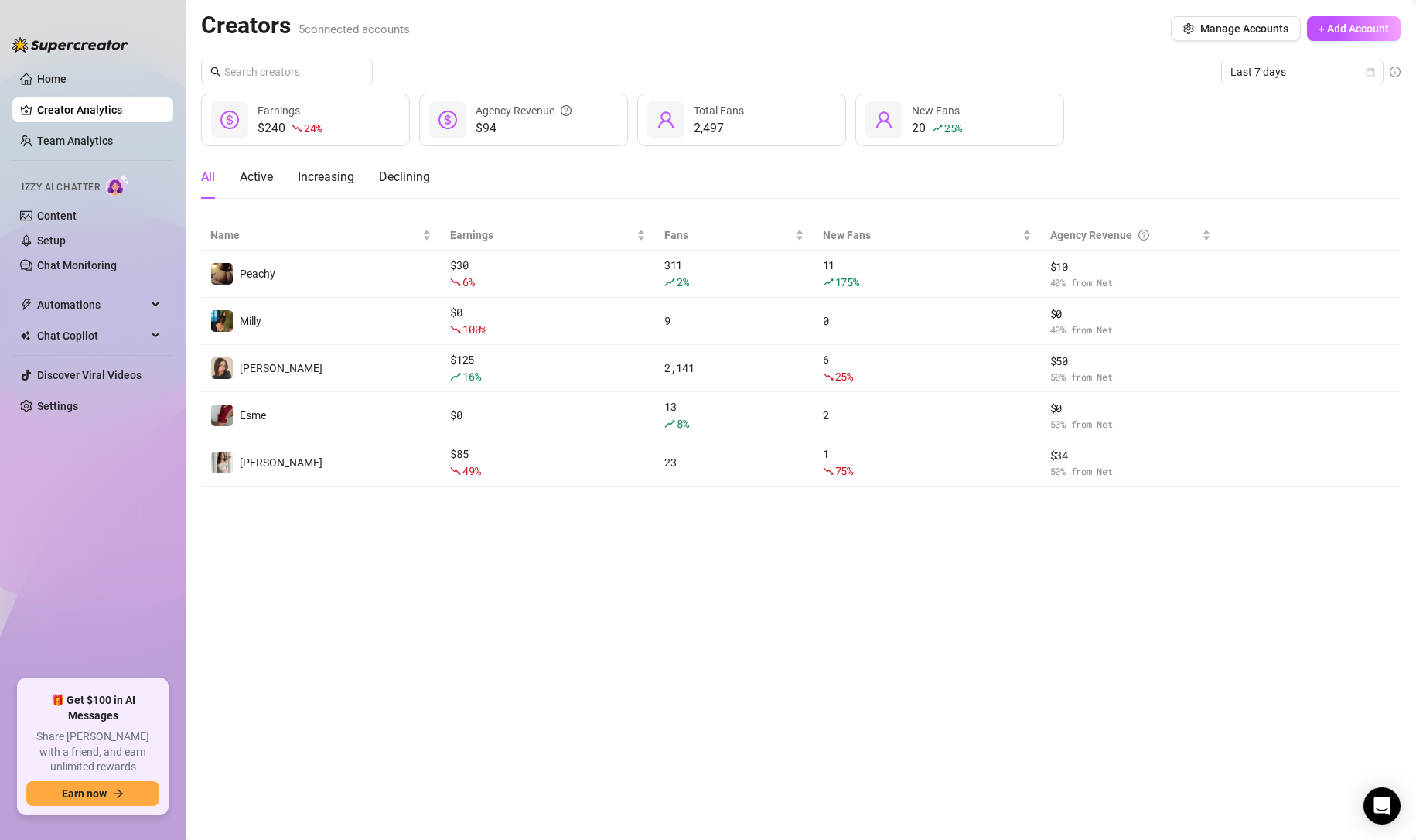
click at [87, 135] on link "Team Analytics" at bounding box center [75, 141] width 76 height 12
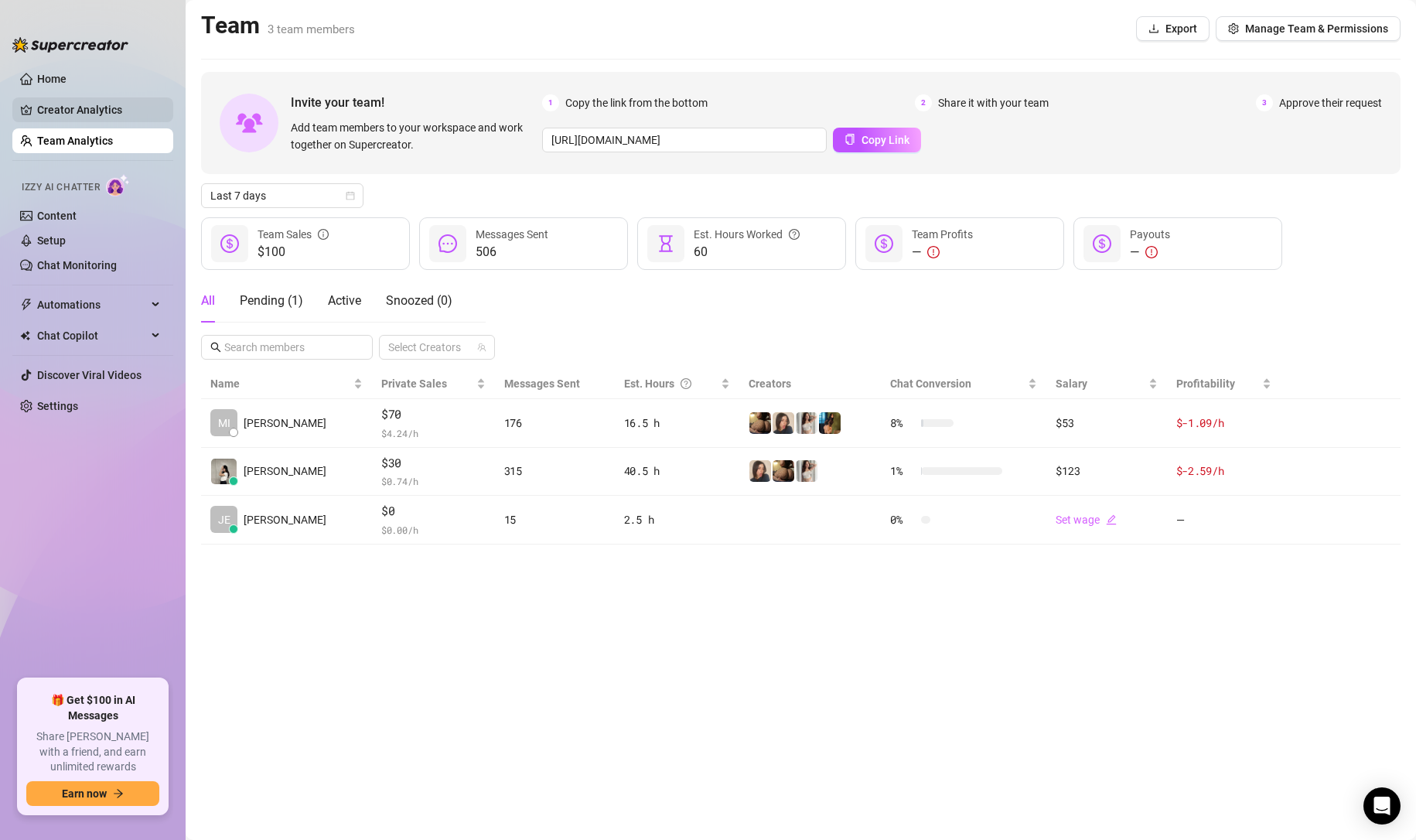
click at [98, 106] on link "Creator Analytics" at bounding box center [99, 110] width 124 height 25
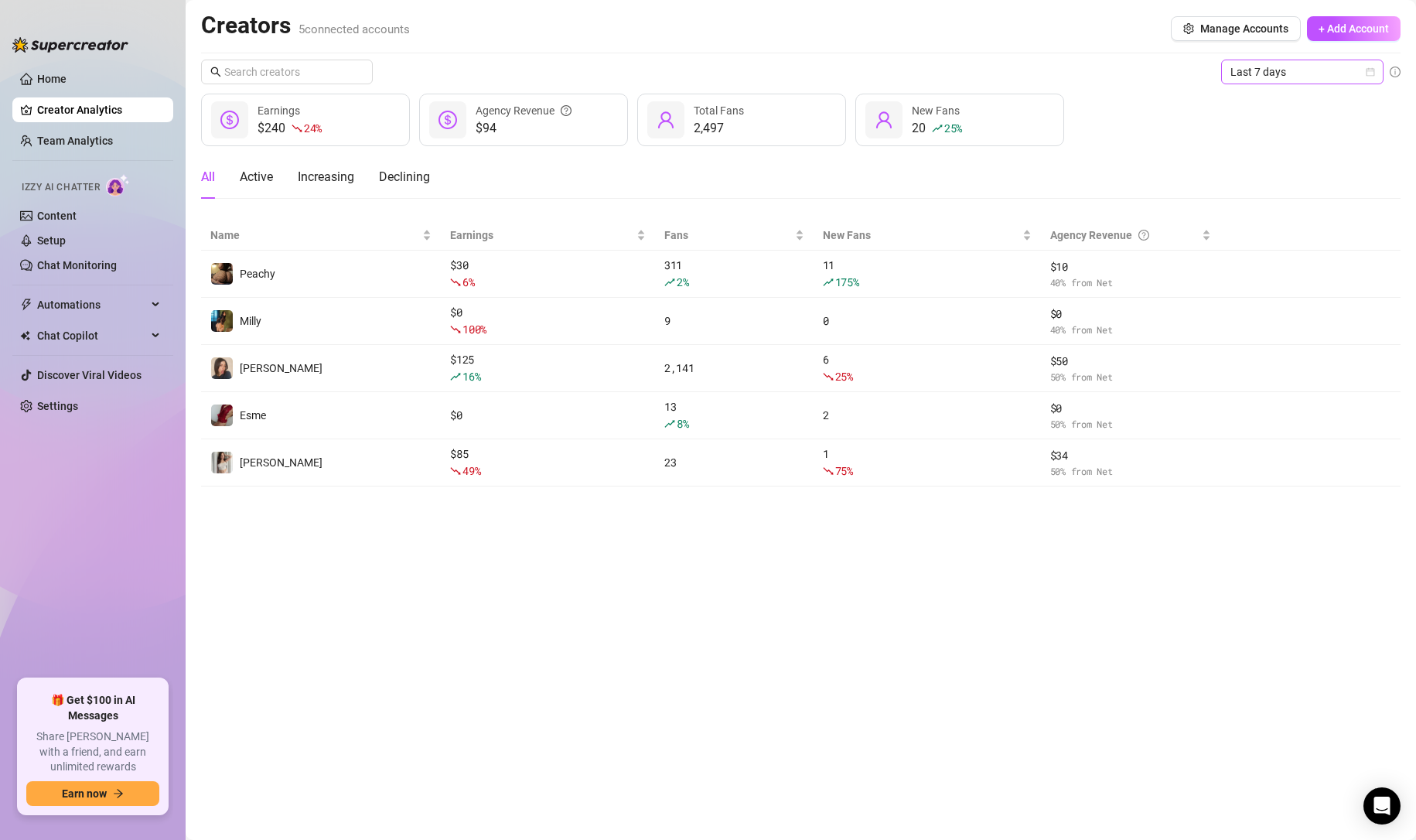
click at [1264, 69] on span "Last 7 days" at bounding box center [1302, 72] width 144 height 23
click at [1275, 98] on div "Last 24 hours" at bounding box center [1302, 103] width 137 height 17
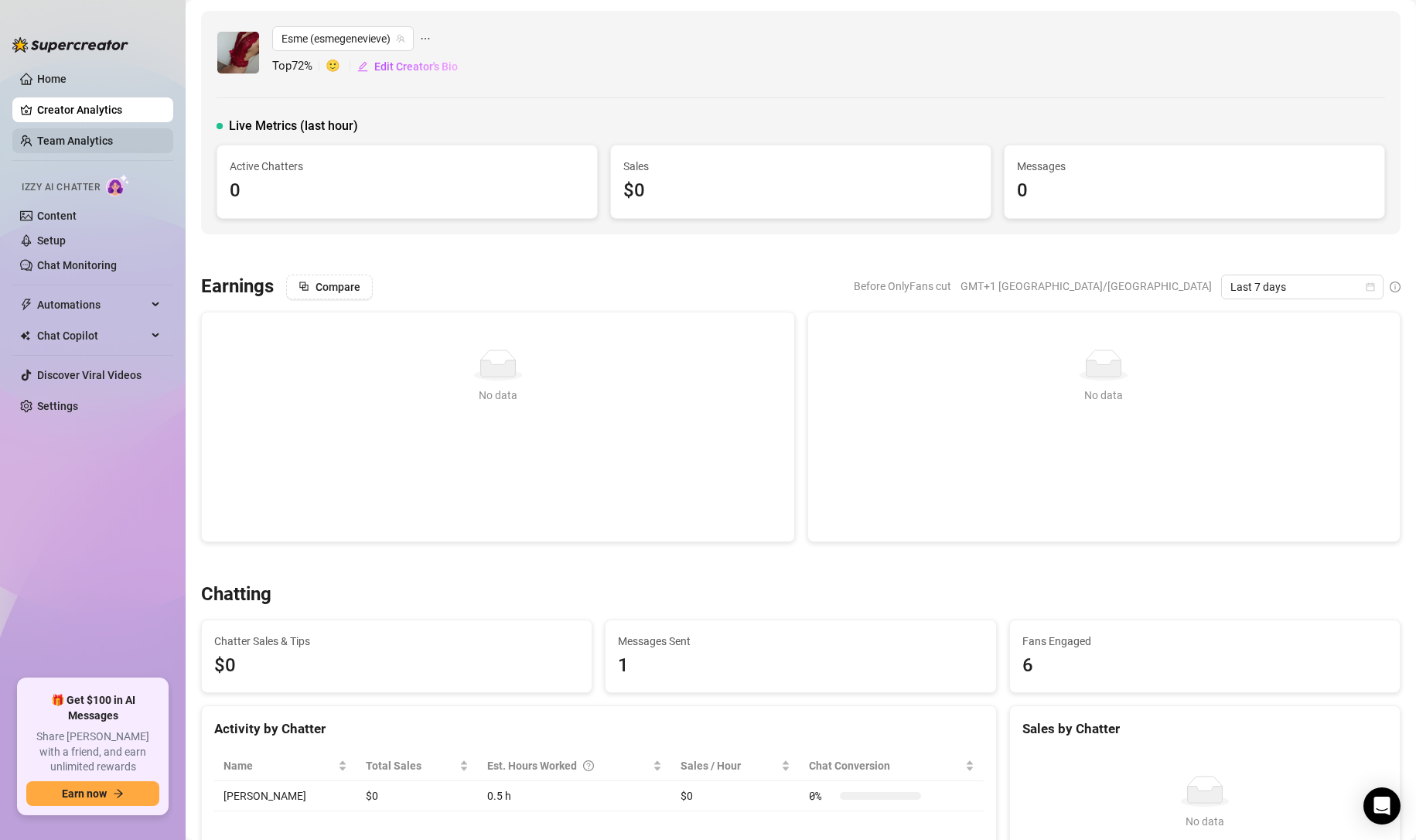
click at [74, 135] on link "Team Analytics" at bounding box center [75, 141] width 76 height 12
